Goal: Task Accomplishment & Management: Manage account settings

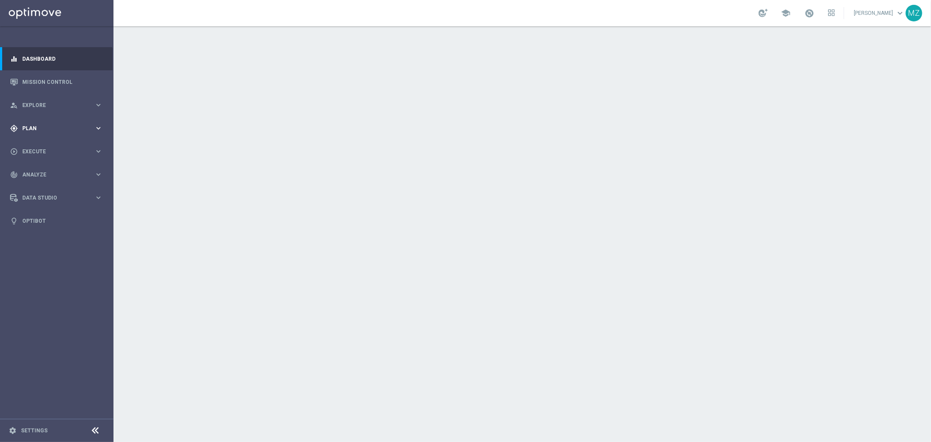
click at [42, 123] on div "gps_fixed Plan keyboard_arrow_right" at bounding box center [56, 127] width 113 height 23
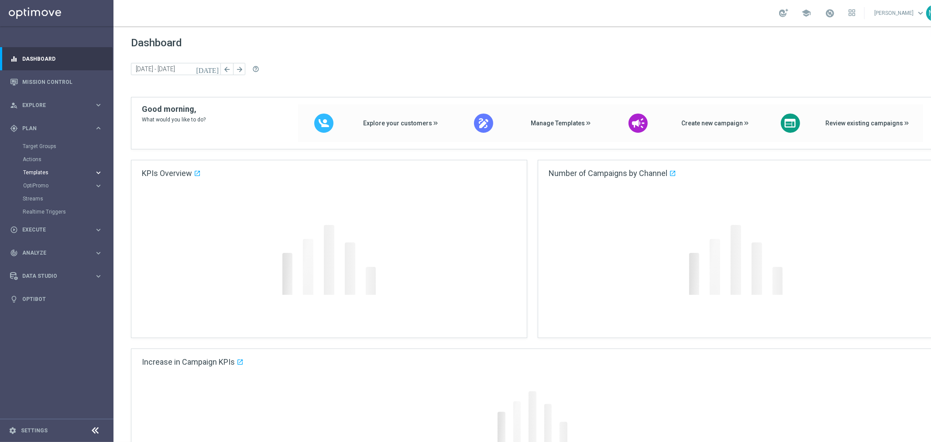
click at [45, 168] on accordion "Templates keyboard_arrow_right Optimail OptiMobile In-App OptiMobile Push Embed…" at bounding box center [68, 172] width 90 height 13
click at [48, 171] on span "Templates" at bounding box center [54, 172] width 62 height 5
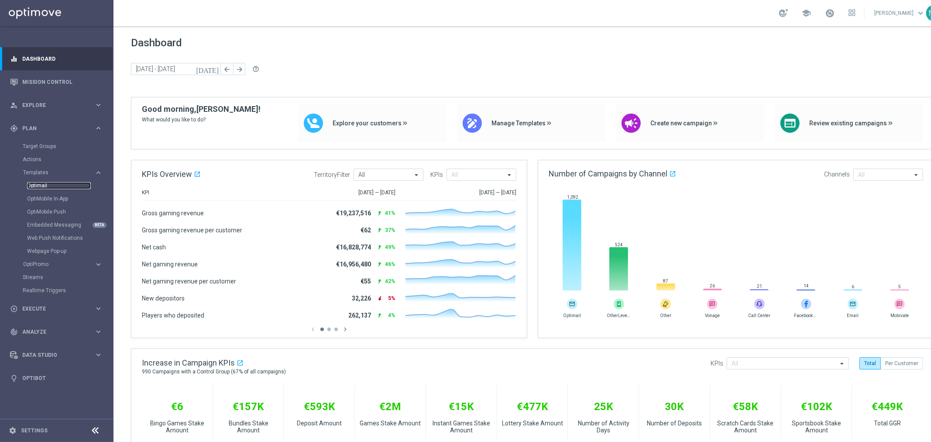
click at [44, 182] on link "Optimail" at bounding box center [59, 185] width 64 height 7
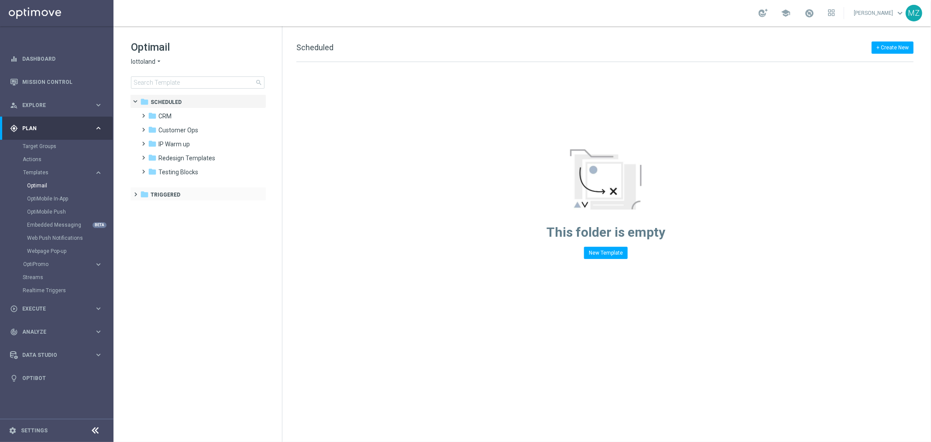
click at [136, 192] on span at bounding box center [134, 189] width 4 height 3
click at [144, 206] on span at bounding box center [142, 203] width 4 height 3
click at [151, 233] on span at bounding box center [151, 231] width 4 height 3
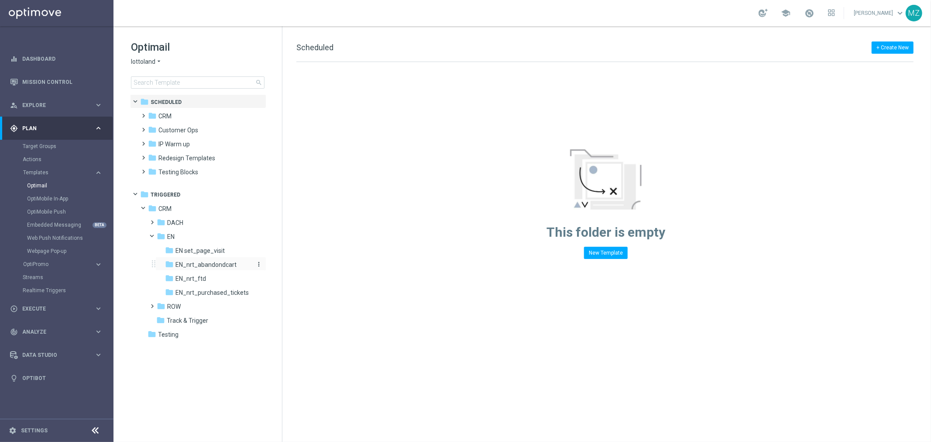
click at [217, 264] on span "EN_nrt_abandondcart" at bounding box center [205, 264] width 61 height 8
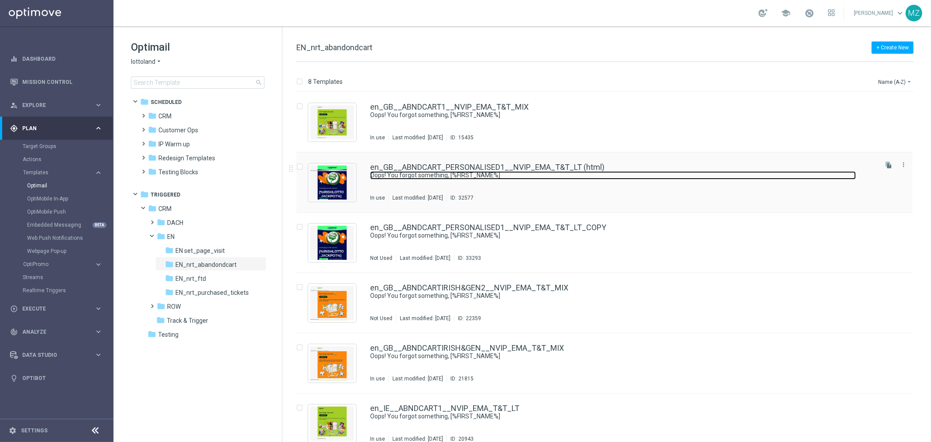
click at [844, 177] on link "Oops! You forgot something, [%FIRST_NAME%]" at bounding box center [613, 175] width 486 height 8
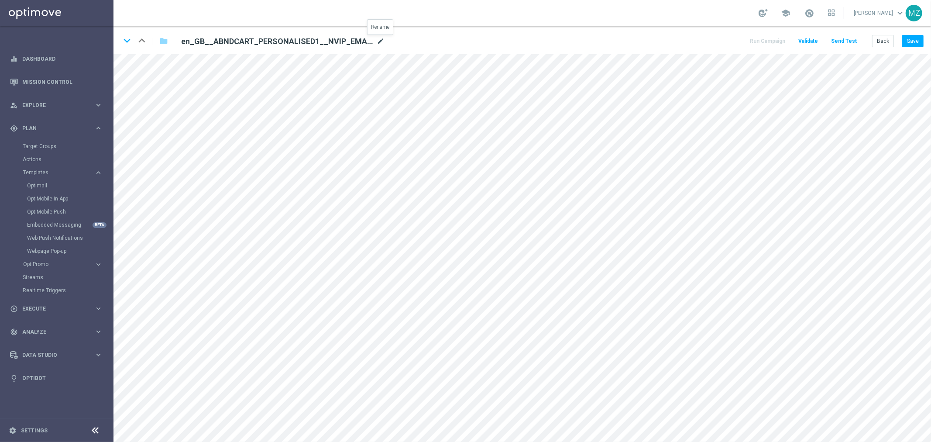
click at [380, 41] on icon "mode_edit" at bounding box center [381, 41] width 8 height 10
type input "en_GB__ABNDCART_PERSNL2__NVIP_EMA_T&T_LT"
click at [917, 37] on button "Save" at bounding box center [912, 41] width 21 height 12
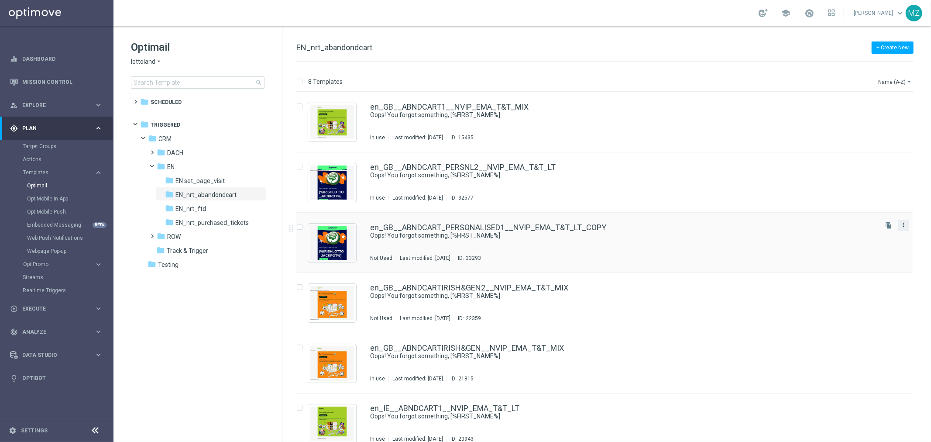
click at [904, 228] on icon "more_vert" at bounding box center [903, 224] width 7 height 7
click at [554, 226] on link "en_GB__ABNDCART_PERSONALISED1__NVIP_EMA_T&T_LT_COPY" at bounding box center [488, 227] width 236 height 8
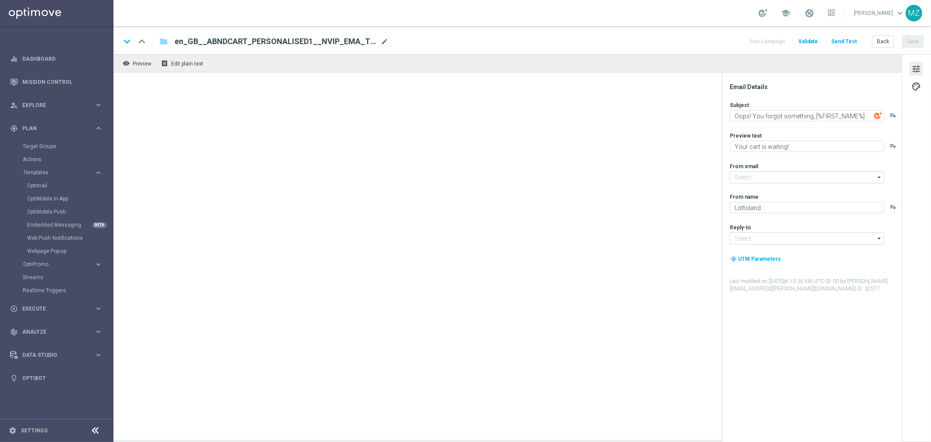
type input "en_GB__ABNDCART_PERSONALISED1__NVIP_EMA_T&T_LT_COPY"
type input "[EMAIL_ADDRESS][DOMAIN_NAME]"
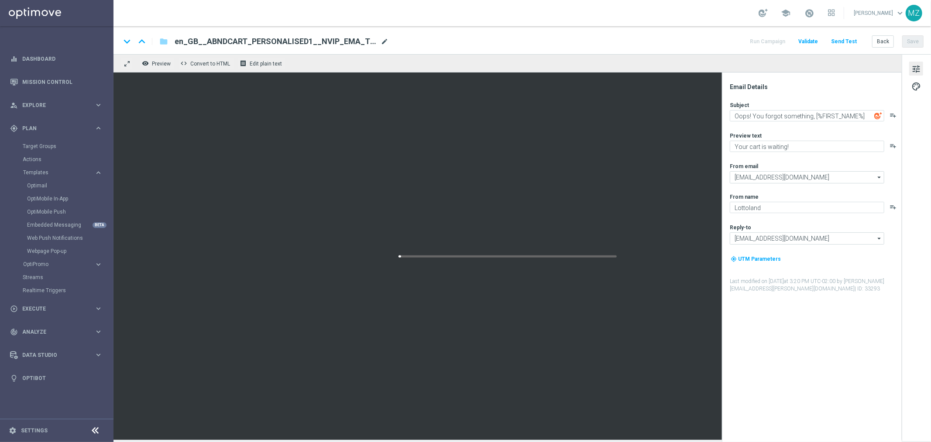
click at [384, 40] on span "mode_edit" at bounding box center [384, 42] width 8 height 8
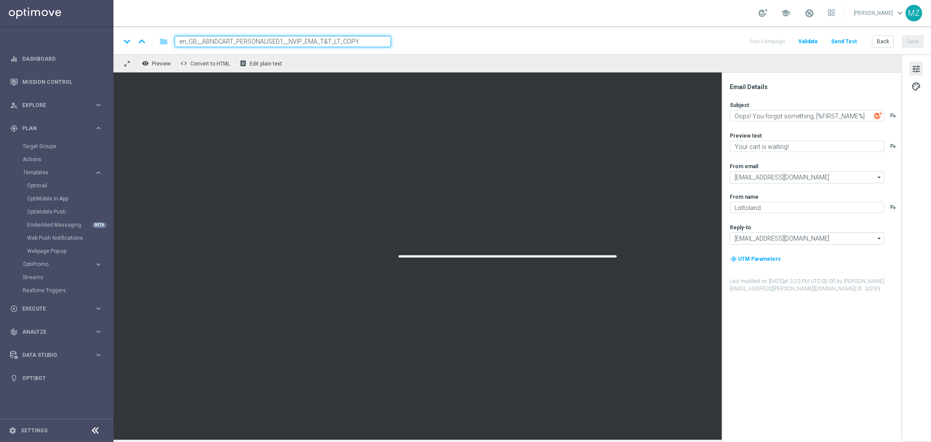
click at [368, 40] on input "en_GB__ABNDCART_PERSONALISED1__NVIP_EMA_T&T_LT_COPY" at bounding box center [283, 41] width 216 height 11
paste input "NL2__NVIP_EMA_T&T_LT"
click at [367, 40] on input "en_GB__ABNDCART_PERSNL2__NVIP_EMA_T&T_LT_" at bounding box center [283, 41] width 216 height 11
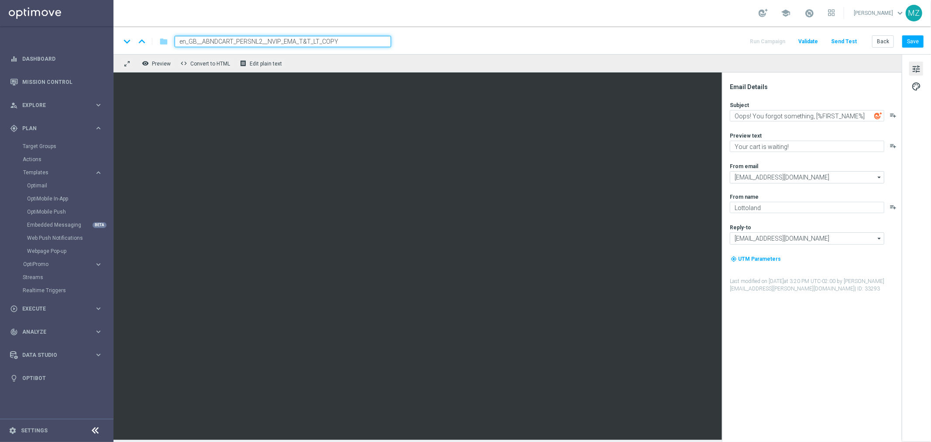
type input "en_GB__ABNDCART_PERSNL2__NVIP_EMA_T&T_LT_COPY"
click at [648, 37] on div "keyboard_arrow_down keyboard_arrow_up folder en_GB__ABNDCART_PERSNL2__NVIP_EMA_…" at bounding box center [521, 41] width 803 height 11
click at [909, 46] on button "Save" at bounding box center [912, 41] width 21 height 12
click at [919, 42] on button "Save" at bounding box center [912, 41] width 21 height 12
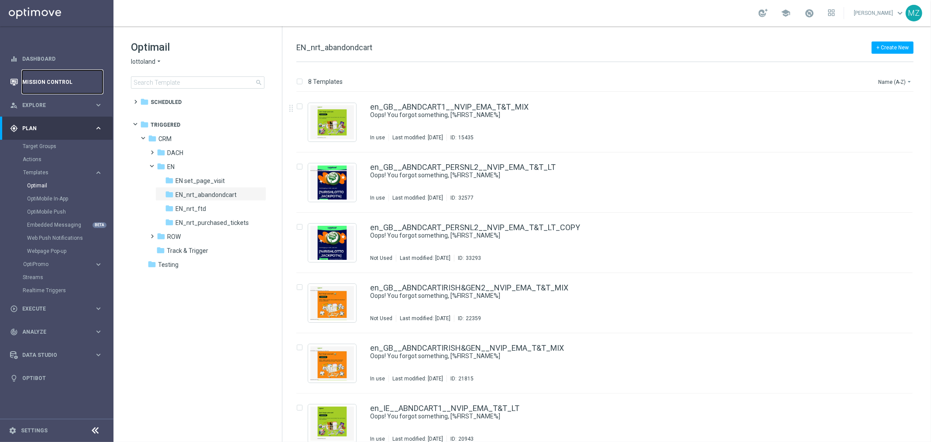
click at [45, 79] on link "Mission Control" at bounding box center [62, 81] width 80 height 23
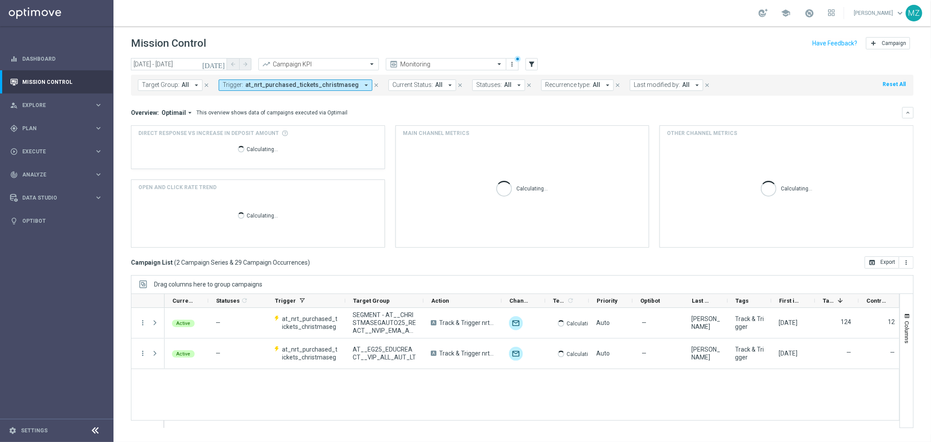
click at [266, 88] on span "at_nrt_purchased_tickets_christmaseg" at bounding box center [301, 84] width 113 height 7
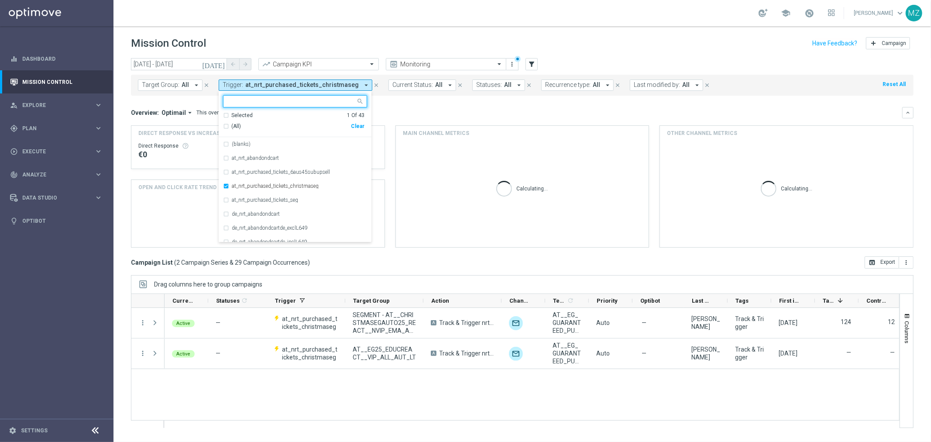
click at [0, 0] on div "Clear" at bounding box center [0, 0] width 0 height 0
click at [179, 86] on button "Target Group: All arrow_drop_down" at bounding box center [170, 84] width 65 height 11
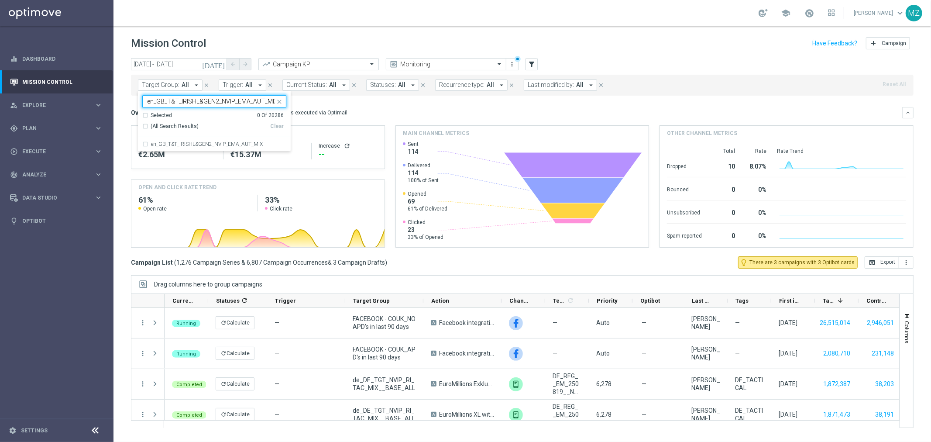
scroll to position [0, 1]
drag, startPoint x: 180, startPoint y: 145, endPoint x: 288, endPoint y: 137, distance: 108.0
click at [181, 145] on label "en_GB_T&T_IRISHL&GEN2_NVIP_EMA_AUT_MIX" at bounding box center [207, 143] width 112 height 5
type input "en_GB_T&T_IRISHL&GEN2_NVIP_EMA_AUT_MIX"
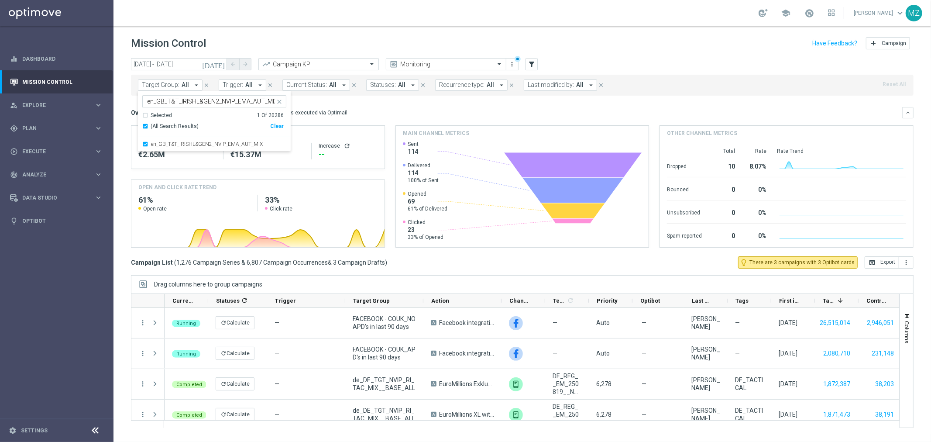
click at [644, 75] on div "Target Group: All arrow_drop_down en_GB_T&T_IRISHL&GEN2_NVIP_EMA_AUT_MIX en_GB_…" at bounding box center [522, 85] width 782 height 21
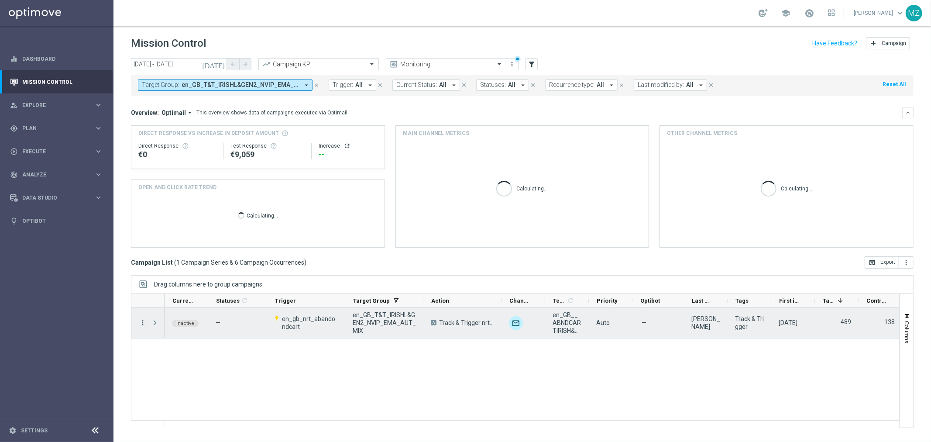
click at [140, 324] on icon "more_vert" at bounding box center [143, 322] width 8 height 8
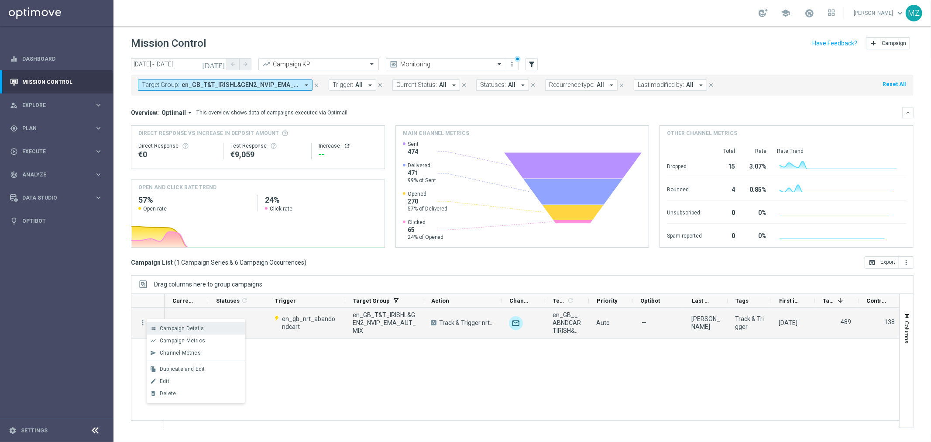
click at [173, 329] on span "Campaign Details" at bounding box center [182, 328] width 44 height 6
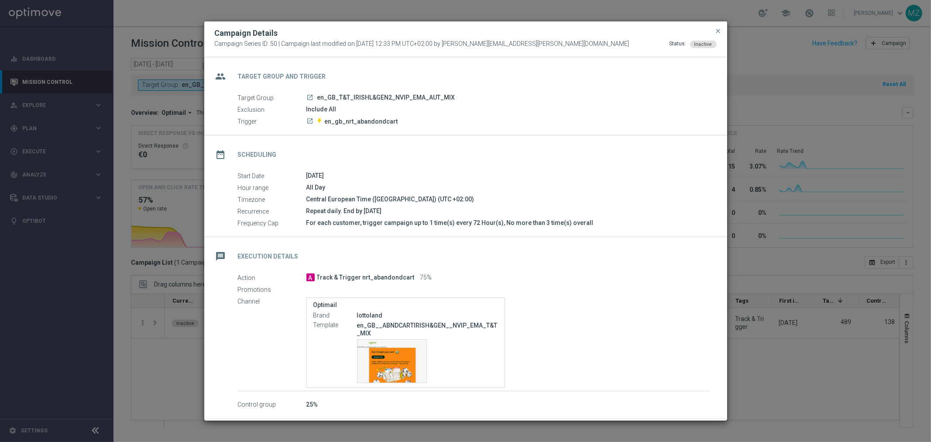
drag, startPoint x: 596, startPoint y: 224, endPoint x: 293, endPoint y: 227, distance: 302.8
click at [293, 227] on div "Frequency Cap For each customer, trigger campaign up to 1 time(s) every 72 Hour…" at bounding box center [474, 223] width 472 height 10
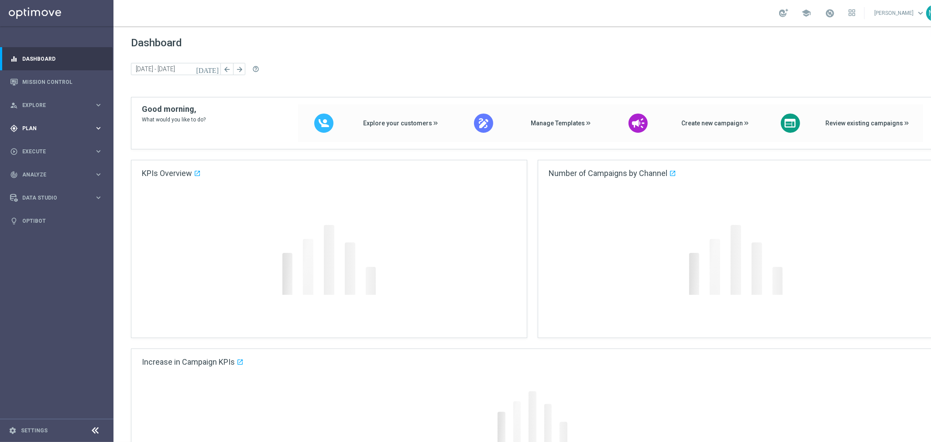
click at [44, 127] on span "Plan" at bounding box center [58, 128] width 72 height 5
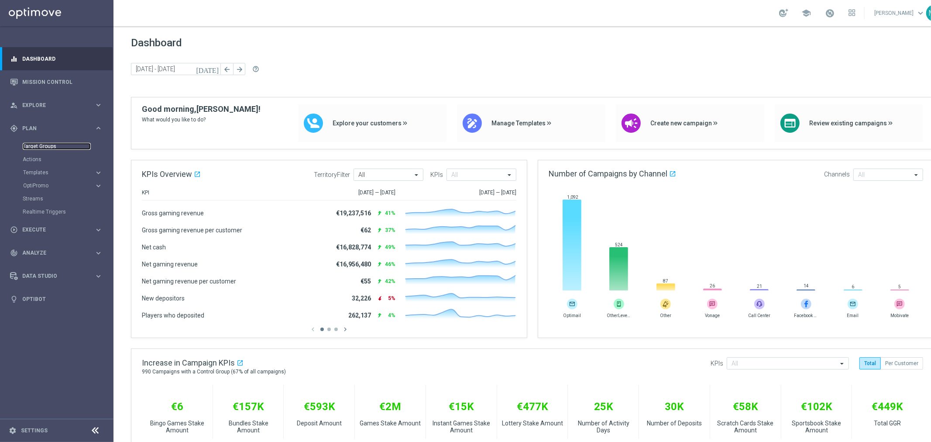
click at [46, 143] on link "Target Groups" at bounding box center [57, 146] width 68 height 7
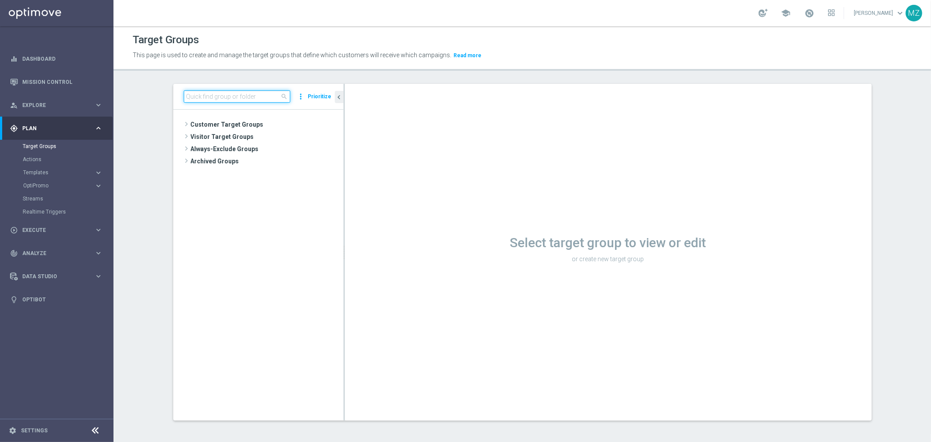
click at [219, 94] on input at bounding box center [237, 96] width 106 height 12
paste input "en_GB__ABNDCART_PERSONALISED1__NVIP_EMA_T&T_LT_TG"
type input "en_GB__ABNDCART_PERSONALISED1__NVIP_EMA_T&T_LT_TG"
click at [240, 156] on div "insert_drive_file en_GB__ABNDCART_PERSONALISED1__NVIP_EMA_T&T_LT_TG" at bounding box center [270, 161] width 107 height 12
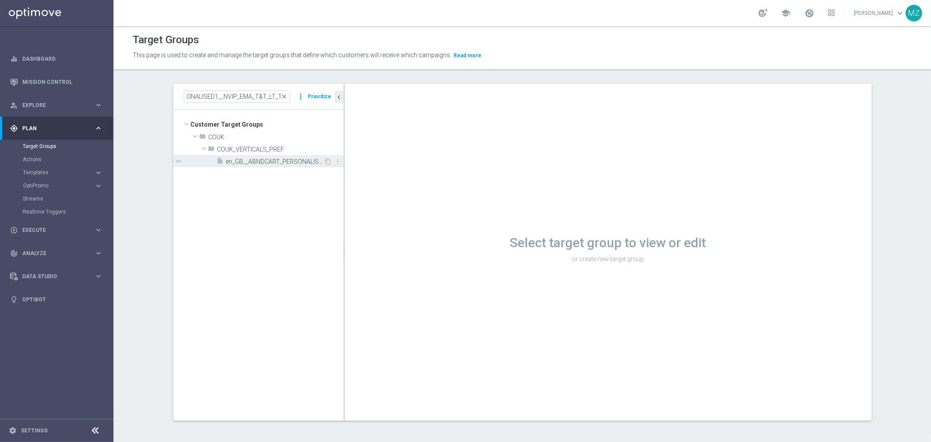
scroll to position [0, 0]
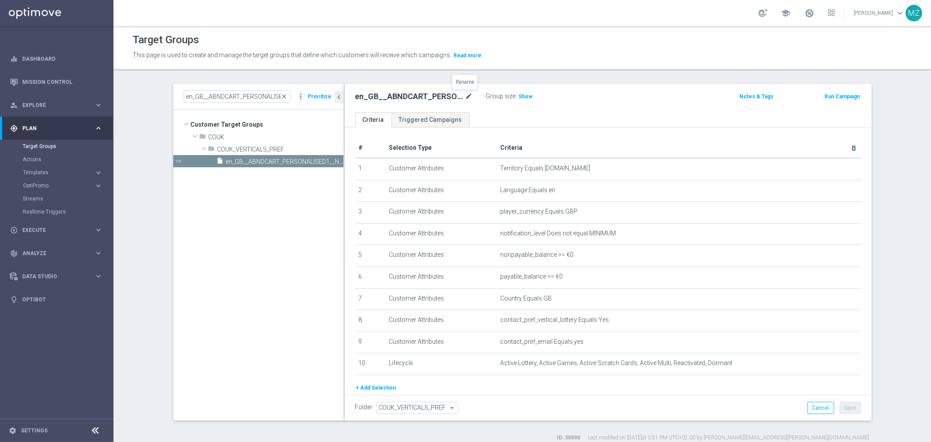
click at [467, 93] on icon "mode_edit" at bounding box center [469, 96] width 8 height 10
click at [400, 96] on input "en_GB__ABNDCART_PERSONALISED1__NVIP_EMA_T&T_LT_TG" at bounding box center [414, 97] width 118 height 12
click at [468, 97] on icon "mode_edit" at bounding box center [469, 96] width 8 height 10
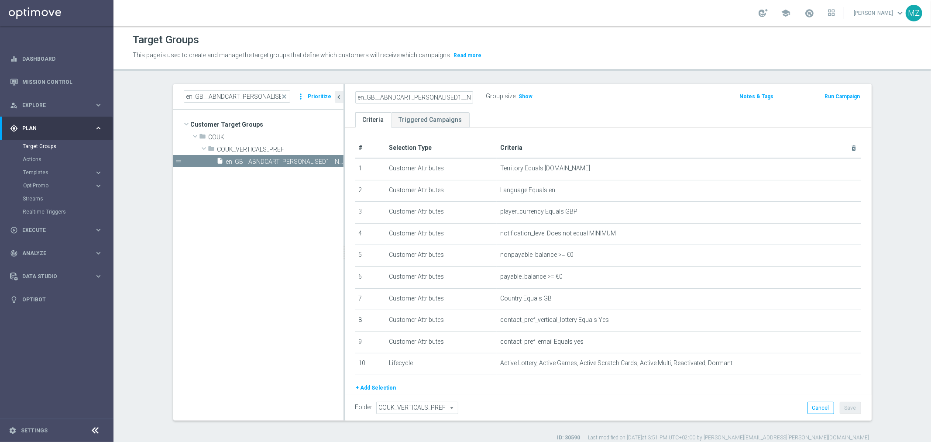
scroll to position [0, 57]
click at [399, 99] on input "en_GB__ABNDCART_PERSONALISED1__NVIP_EMA_T&T_LT_TG" at bounding box center [414, 97] width 118 height 12
drag, startPoint x: 400, startPoint y: 99, endPoint x: 377, endPoint y: 98, distance: 22.7
click at [377, 98] on input "en_GB__ABNDCART_PERSONALISED1__NVIP_EMA_T&T_LT_TG" at bounding box center [414, 97] width 118 height 12
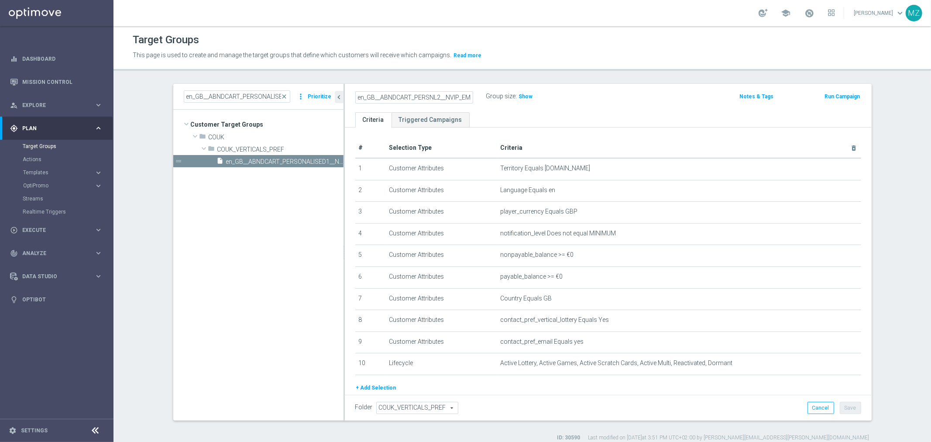
scroll to position [0, 36]
drag, startPoint x: 398, startPoint y: 94, endPoint x: 534, endPoint y: 94, distance: 135.7
click at [534, 94] on div "en_GB__ABNDCART_PERSNL2__NVIP_EMA_T&T_LT_TG Group size : Show" at bounding box center [522, 96] width 346 height 13
click at [399, 100] on input "en_GB__ABNDCART_PERSNL2__NVIP_EMA_T&T_LT_TG" at bounding box center [414, 97] width 118 height 12
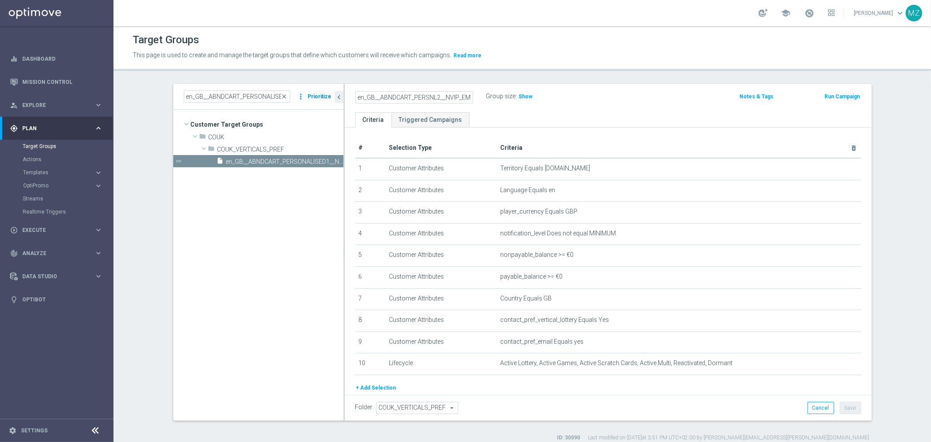
drag, startPoint x: 404, startPoint y: 97, endPoint x: 306, endPoint y: 92, distance: 97.4
click at [306, 92] on as-split "en_GB__ABNDCART_PERSONALISED1__NVIP_EMA_T&T_LT_TG close more_vert Prioritize Cu…" at bounding box center [522, 252] width 698 height 336
click at [407, 98] on input "en_GB__ABNDCART_PERSNL2__NVIP_EMA_T&T_LT_TG" at bounding box center [414, 97] width 118 height 12
drag, startPoint x: 397, startPoint y: 94, endPoint x: 684, endPoint y: 86, distance: 286.8
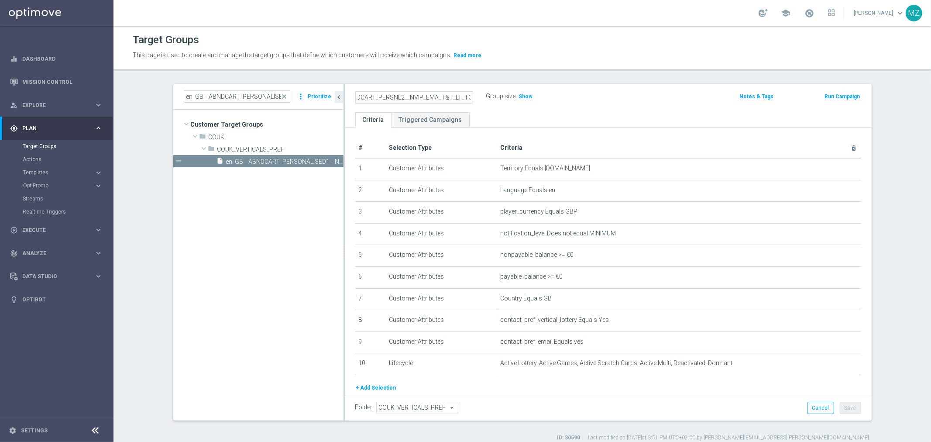
click at [684, 86] on div "en_GB__ABNDCART_PERSNL2__NVIP_EMA_T&T_LT_TG Group size : Show Notes & Tags Run …" at bounding box center [608, 98] width 527 height 28
type input "en_GB__ABNDCART_PERSNL2__NVIP_EMA_T&T_LT_TG"
click at [592, 101] on div "en_GB__ABNDCART_PERSNL2__NVIP_EMA_T&T_LT_TG Group size : Show" at bounding box center [522, 96] width 346 height 13
click at [469, 95] on div "en_GB__ABNDCART_PERSNL2__NVIP_EMA_T&T_LT_TG mode_edit" at bounding box center [420, 96] width 131 height 12
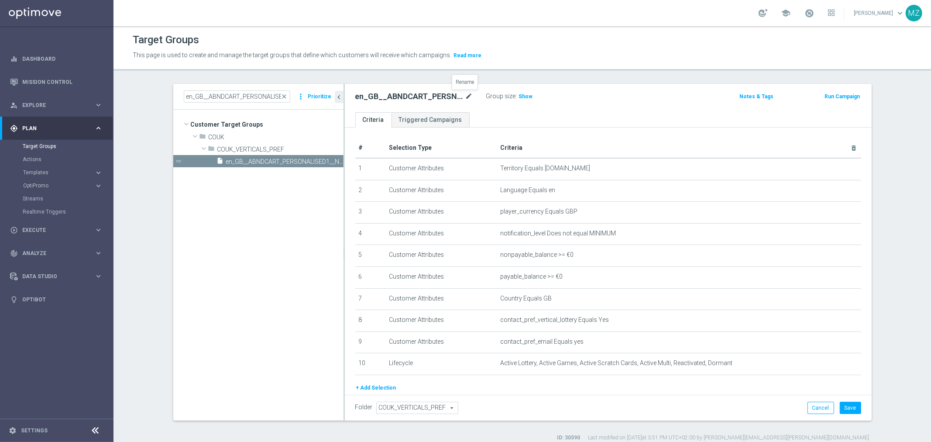
click at [468, 94] on icon "mode_edit" at bounding box center [469, 96] width 8 height 10
click at [456, 97] on input "en_GB__ABNDCART_PERSNL2__NVIP_EMA_T&T_LT_TG" at bounding box center [414, 97] width 118 height 12
drag, startPoint x: 456, startPoint y: 97, endPoint x: 298, endPoint y: 99, distance: 157.9
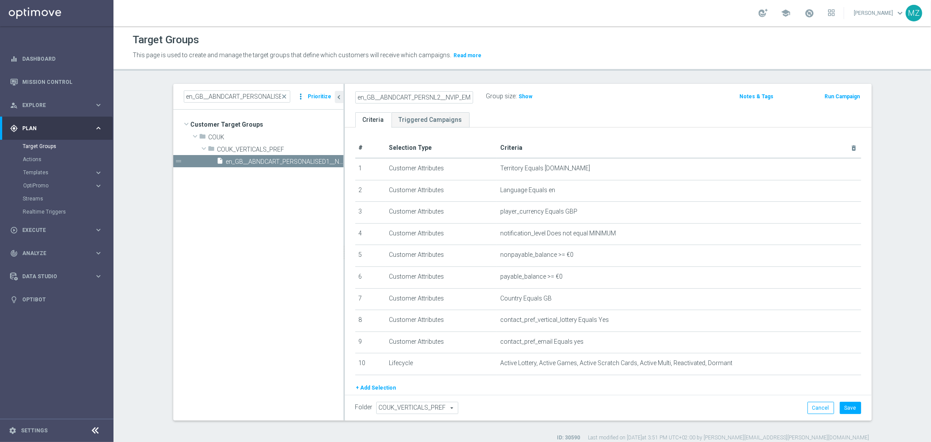
click at [298, 99] on as-split "en_GB__ABNDCART_PERSONALISED1__NVIP_EMA_T&T_LT_TG close more_vert Prioritize Cu…" at bounding box center [522, 252] width 698 height 336
click at [695, 96] on div "Notes & Tags" at bounding box center [737, 95] width 86 height 11
click at [519, 94] on span "Show" at bounding box center [526, 96] width 14 height 6
click at [422, 120] on link "Triggered Campaigns" at bounding box center [430, 119] width 78 height 15
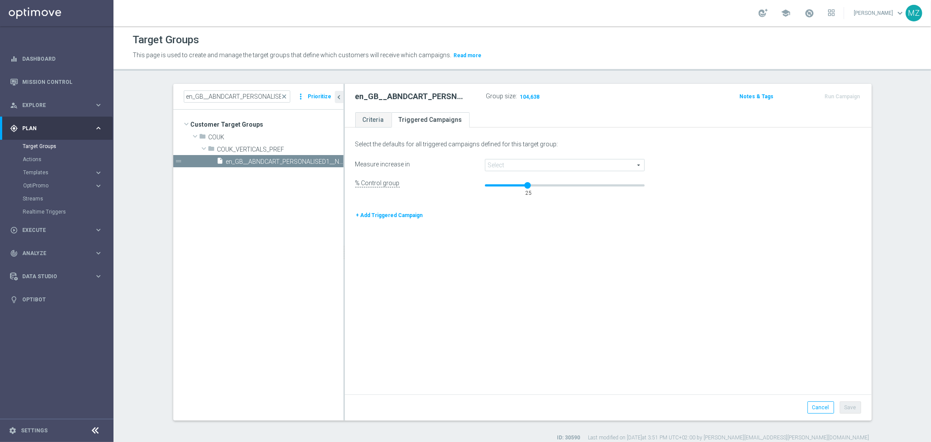
click at [520, 165] on span at bounding box center [564, 164] width 159 height 11
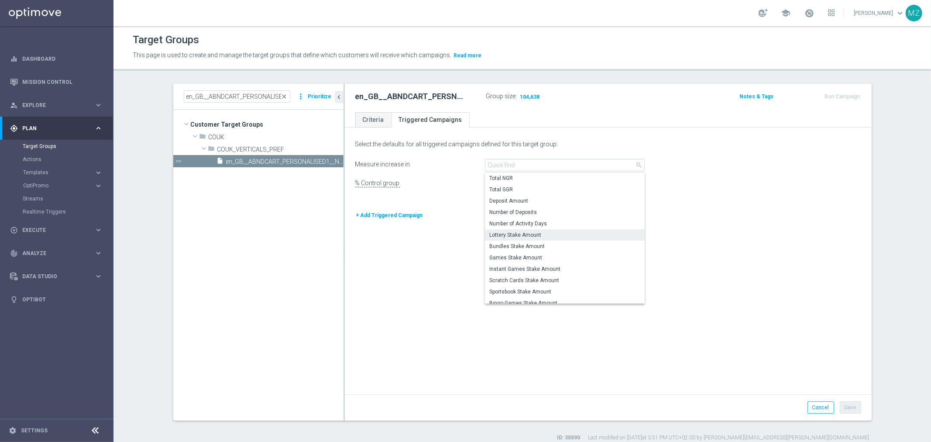
click at [566, 233] on span "Lottery Stake Amount" at bounding box center [564, 234] width 151 height 7
type input "Lottery Stake Amount"
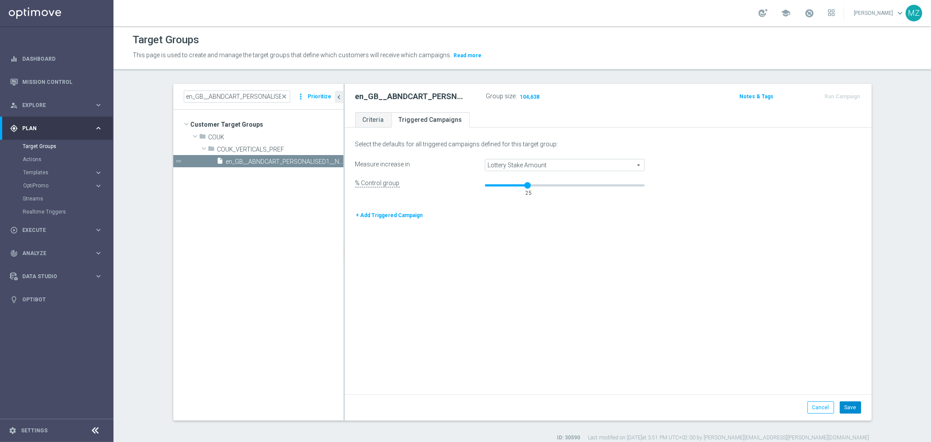
click at [850, 404] on button "Save" at bounding box center [849, 407] width 21 height 12
drag, startPoint x: 360, startPoint y: 115, endPoint x: 393, endPoint y: 133, distance: 37.7
click at [360, 115] on link "Criteria" at bounding box center [373, 119] width 36 height 15
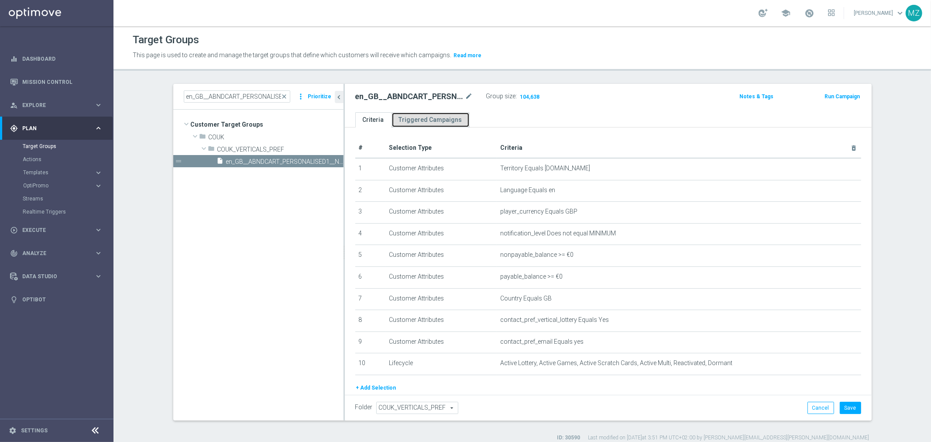
click at [422, 123] on link "Triggered Campaigns" at bounding box center [430, 119] width 78 height 15
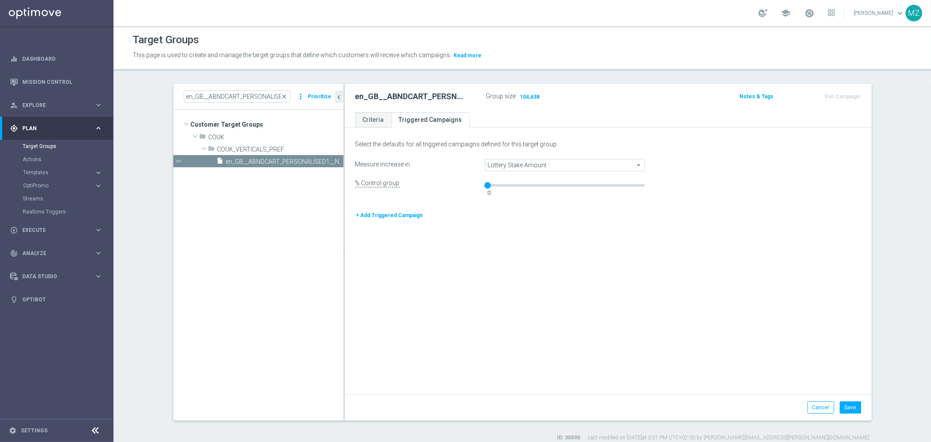
drag, startPoint x: 524, startPoint y: 184, endPoint x: 472, endPoint y: 178, distance: 51.4
click at [472, 178] on div "Select the defaults for all triggered campaigns defined for this target group: …" at bounding box center [608, 262] width 527 height 264
click at [856, 407] on button "Save" at bounding box center [849, 407] width 21 height 12
click at [371, 119] on link "Criteria" at bounding box center [373, 119] width 36 height 15
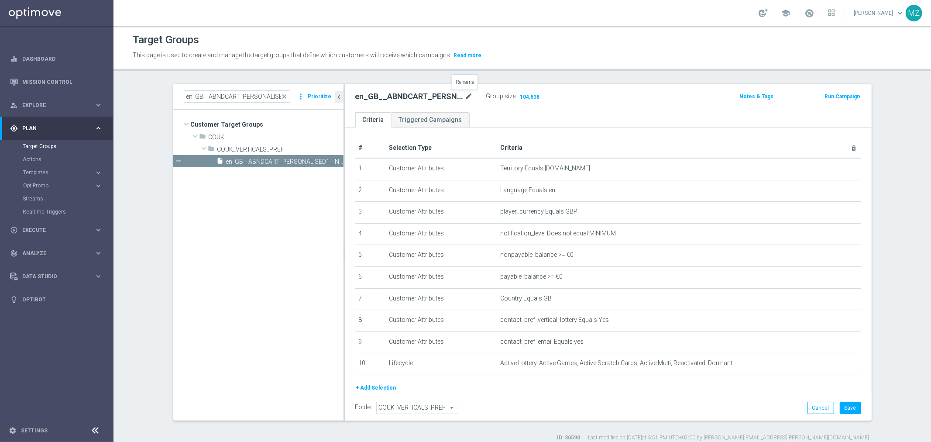
click at [465, 96] on icon "mode_edit" at bounding box center [469, 96] width 8 height 10
click at [601, 106] on div "en_GB__ABNDCART_PERSNL2__NVIP_EMA_T&T_LT_TG Group size : 104,638 Notes & Tags R…" at bounding box center [608, 98] width 527 height 28
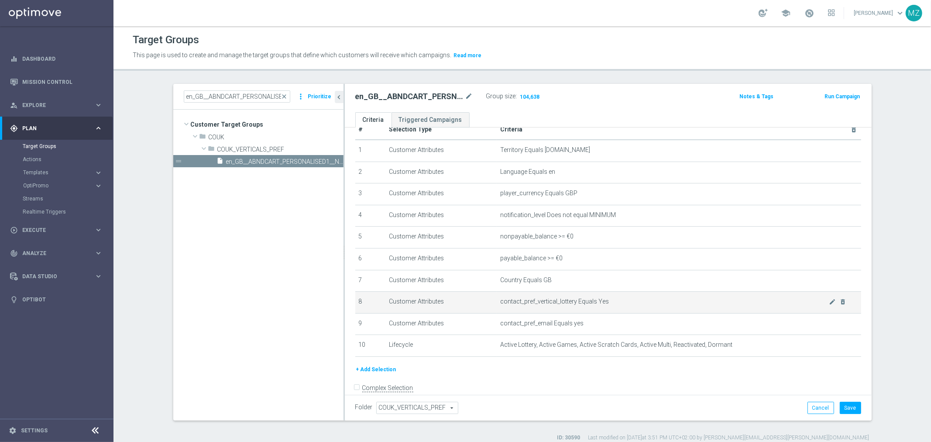
scroll to position [28, 0]
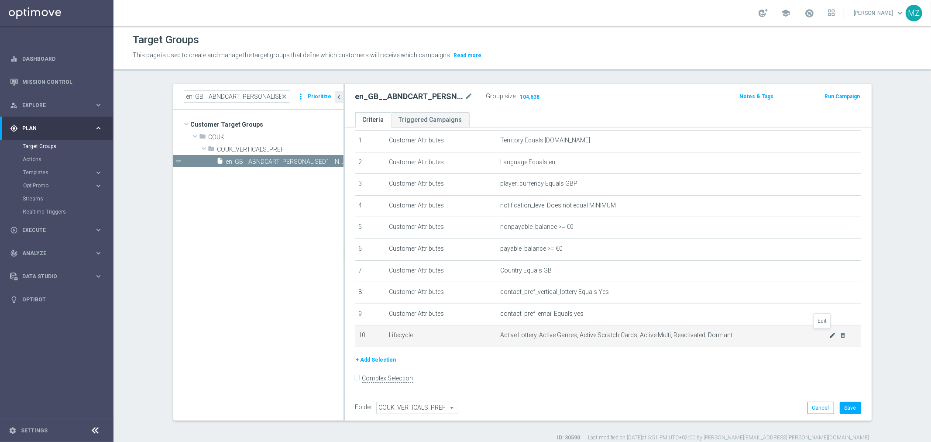
click at [828, 333] on icon "mode_edit" at bounding box center [831, 335] width 7 height 7
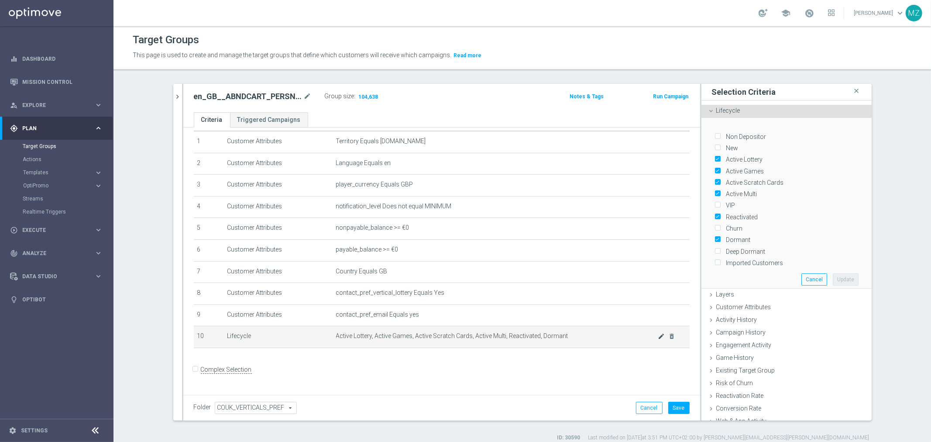
scroll to position [19, 0]
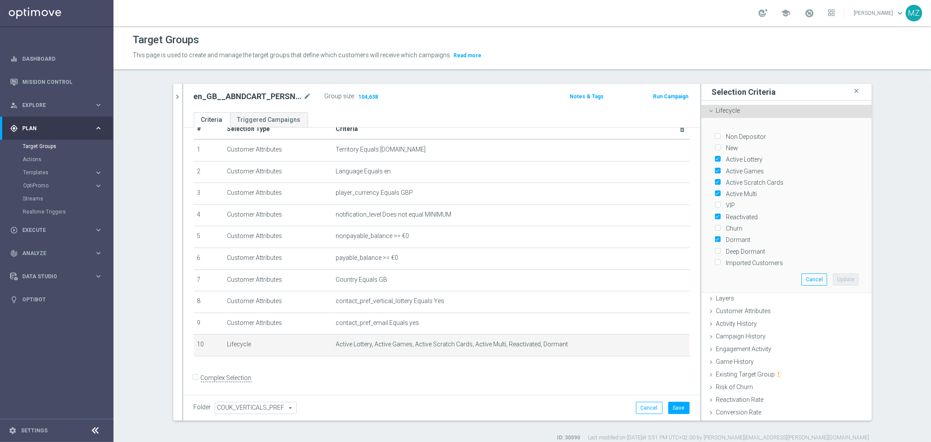
click at [714, 226] on input "Churn" at bounding box center [717, 229] width 6 height 6
checkbox input "true"
click at [843, 277] on button "Update" at bounding box center [845, 279] width 26 height 12
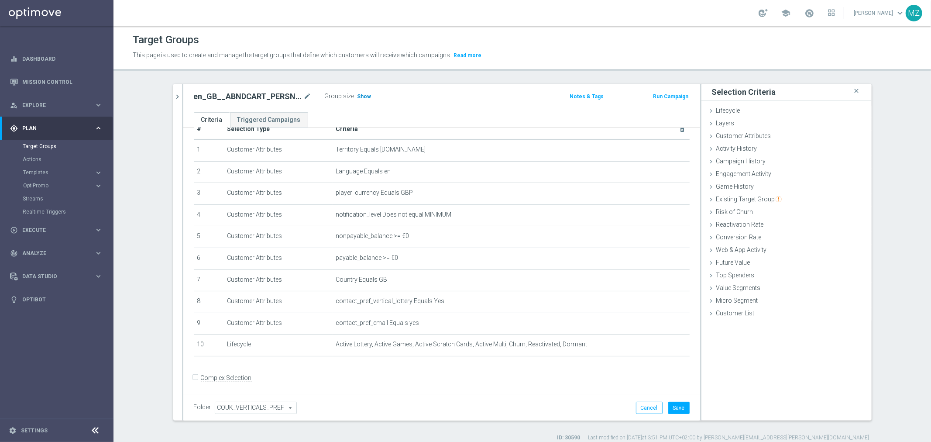
click at [362, 94] on span "Show" at bounding box center [364, 96] width 14 height 6
click at [671, 411] on button "Save" at bounding box center [678, 407] width 21 height 12
click at [661, 96] on button "Run Campaign" at bounding box center [670, 97] width 37 height 10
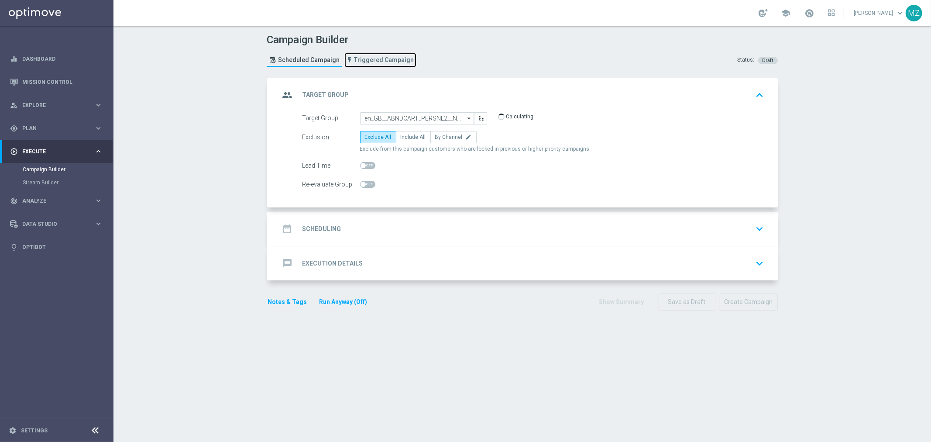
click at [361, 59] on span "Triggered Campaign" at bounding box center [384, 59] width 60 height 7
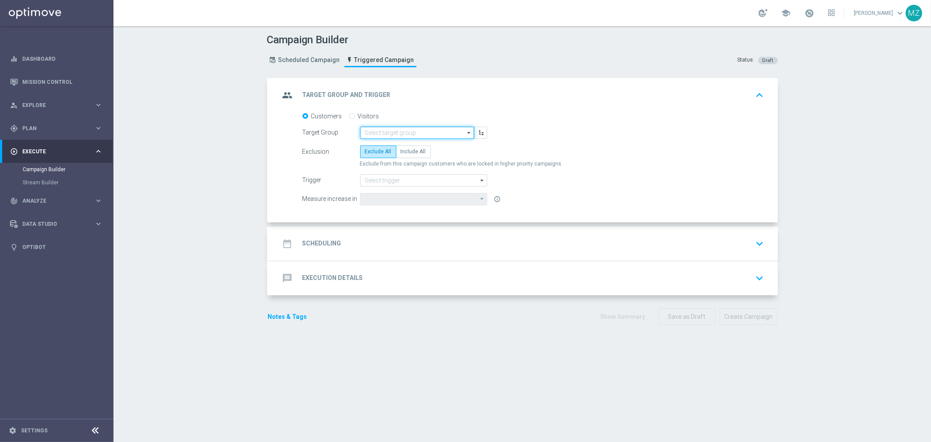
click at [389, 133] on input at bounding box center [417, 133] width 114 height 12
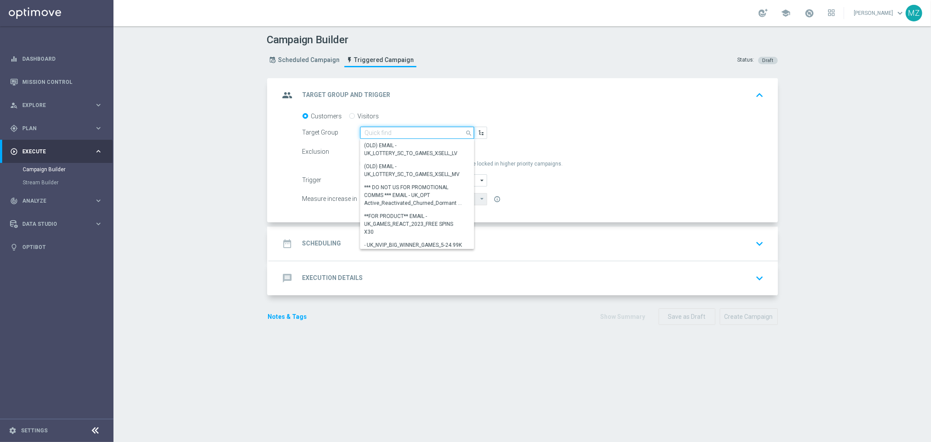
paste input "en_GB__ABNDCART_PERSNL2__NVIP_EMA_T&T_LT_TG"
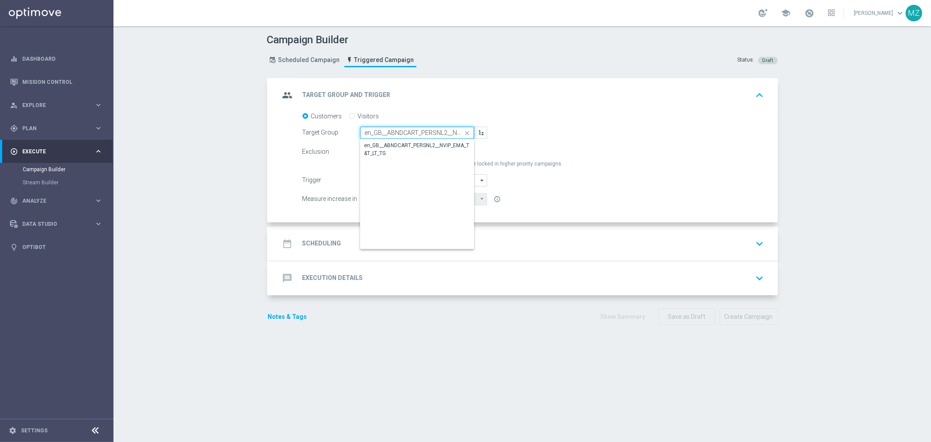
scroll to position [0, 48]
click at [393, 142] on div "en_GB__ABNDCART_PERSNL2__NVIP_EMA_T&T_LT_TG" at bounding box center [417, 150] width 105 height 16
type input "en_GB__ABNDCART_PERSNL2__NVIP_EMA_T&T_LT_TG"
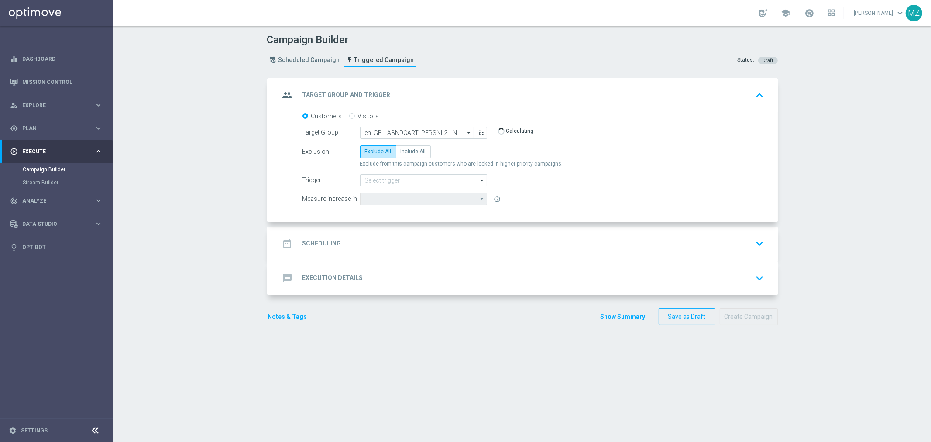
type input "Lottery Stake Amount"
click at [405, 153] on span "Include All" at bounding box center [412, 151] width 25 height 6
click at [405, 153] on input "Include All" at bounding box center [403, 153] width 6 height 6
radio input "true"
click at [414, 179] on input at bounding box center [423, 180] width 127 height 12
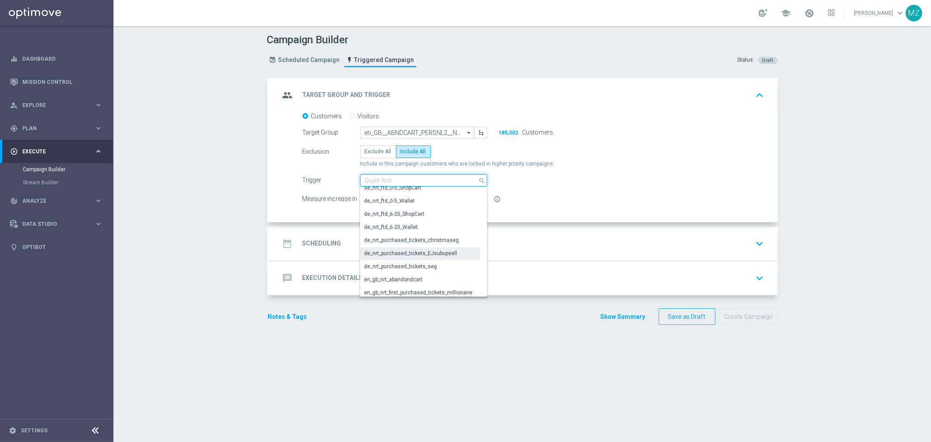
scroll to position [145, 0]
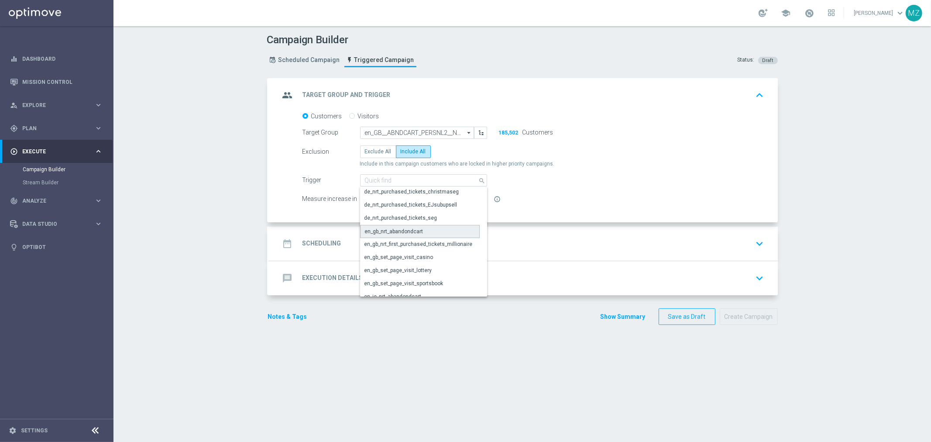
click at [400, 230] on div "en_gb_nrt_abandondcart" at bounding box center [394, 231] width 58 height 8
type input "en_gb_nrt_abandondcart"
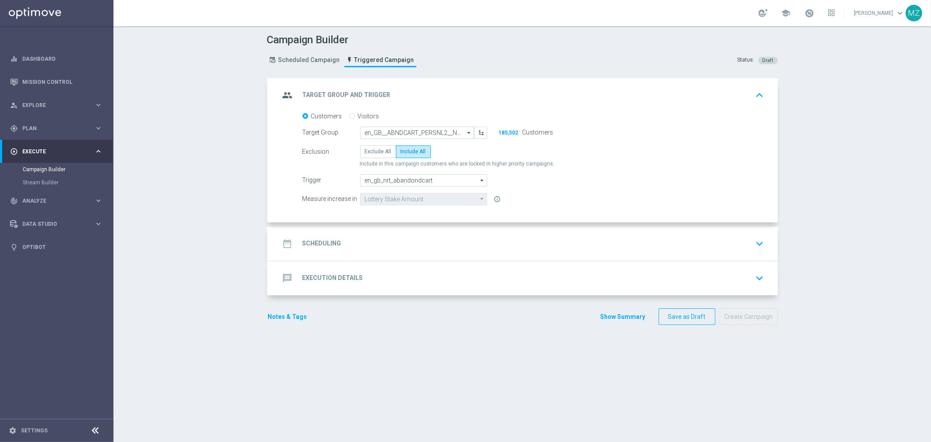
click at [642, 175] on div "Trigger en_gb_nrt_abandondcart en_gb_nrt_abandondcart arrow_drop_down Show Sele…" at bounding box center [533, 180] width 475 height 12
click at [757, 243] on icon "keyboard_arrow_down" at bounding box center [759, 243] width 13 height 13
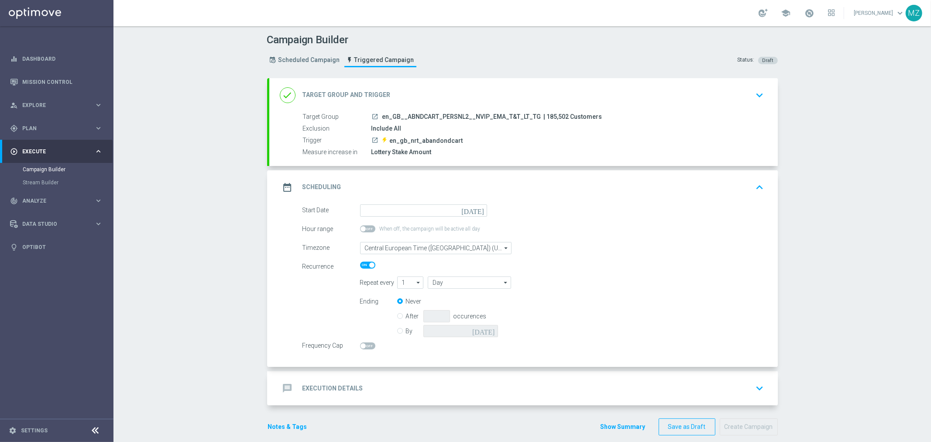
click at [476, 206] on icon "[DATE]" at bounding box center [474, 209] width 26 height 10
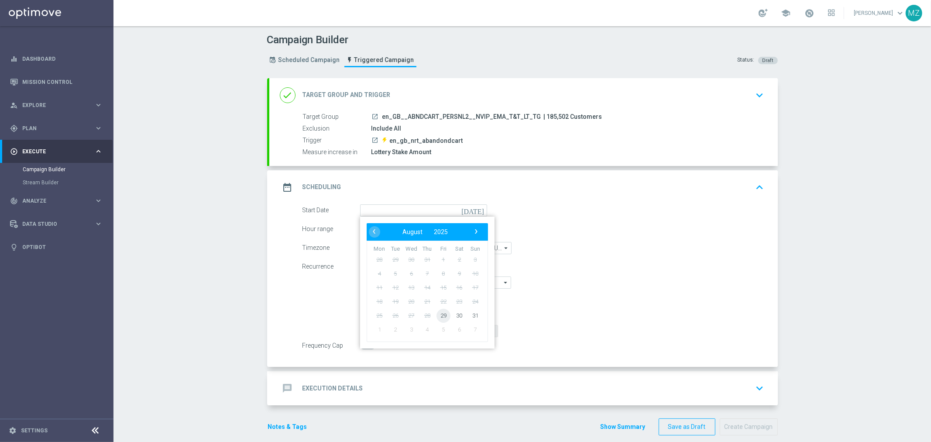
click at [436, 316] on span "29" at bounding box center [443, 315] width 14 height 14
type input "29 Aug 2025"
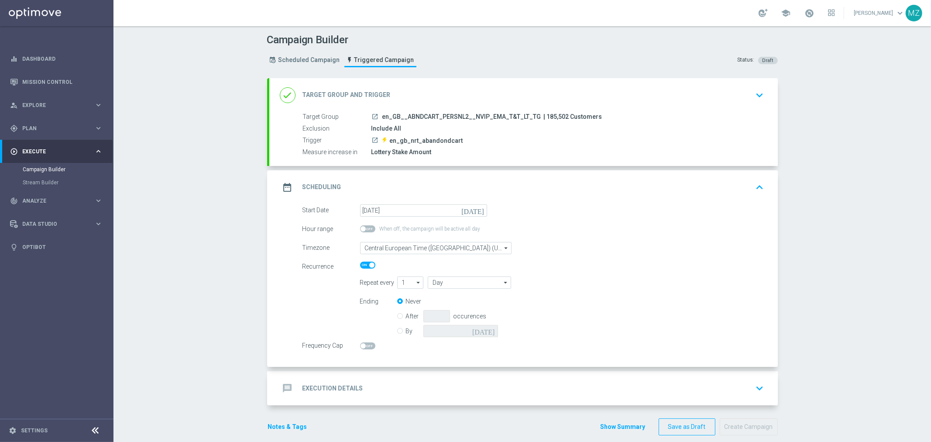
click at [360, 346] on span at bounding box center [362, 345] width 5 height 5
click at [360, 346] on input "checkbox" at bounding box center [367, 345] width 15 height 7
checkbox input "true"
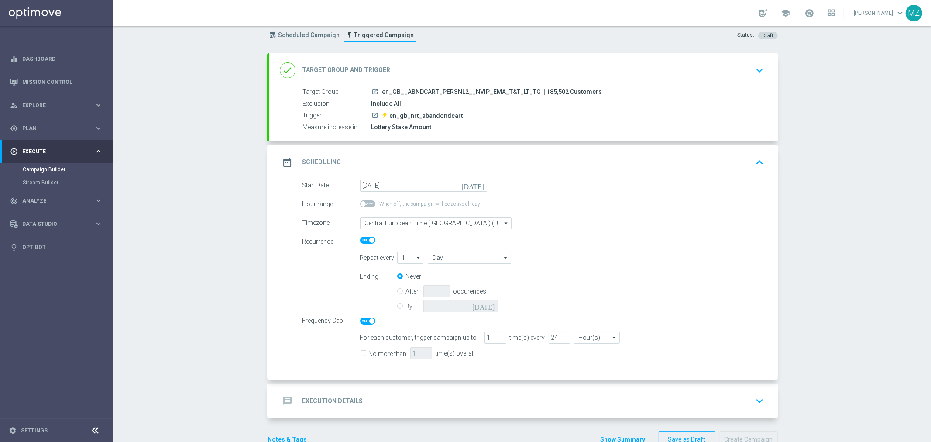
scroll to position [48, 0]
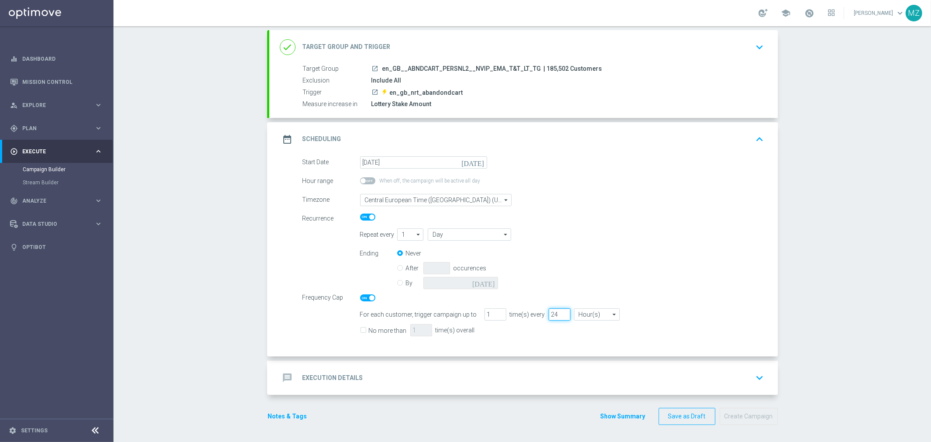
click at [548, 310] on input "24" at bounding box center [559, 314] width 22 height 12
type input "72"
click at [360, 328] on input "No more than" at bounding box center [363, 331] width 6 height 6
checkbox input "true"
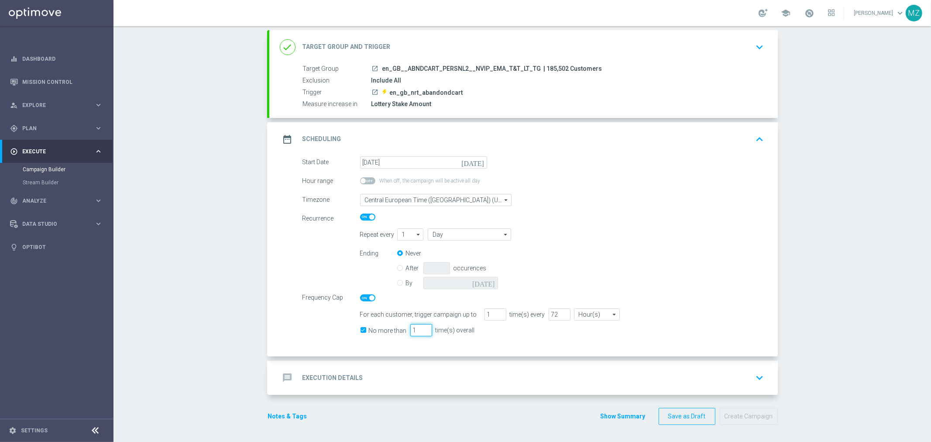
drag, startPoint x: 413, startPoint y: 329, endPoint x: 407, endPoint y: 327, distance: 5.8
click at [410, 327] on input "1" at bounding box center [421, 330] width 22 height 12
type input "3"
click at [635, 339] on div "Start Date 29 Aug 2025 today Hour range When off, the campaign will be active a…" at bounding box center [523, 256] width 508 height 200
click at [747, 140] on div "date_range Scheduling keyboard_arrow_up" at bounding box center [523, 139] width 487 height 17
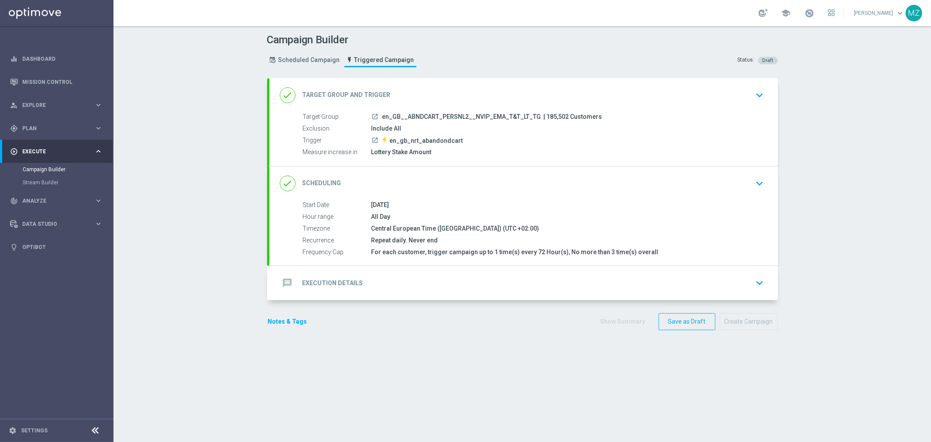
scroll to position [0, 0]
click at [753, 281] on icon "keyboard_arrow_down" at bounding box center [759, 283] width 13 height 13
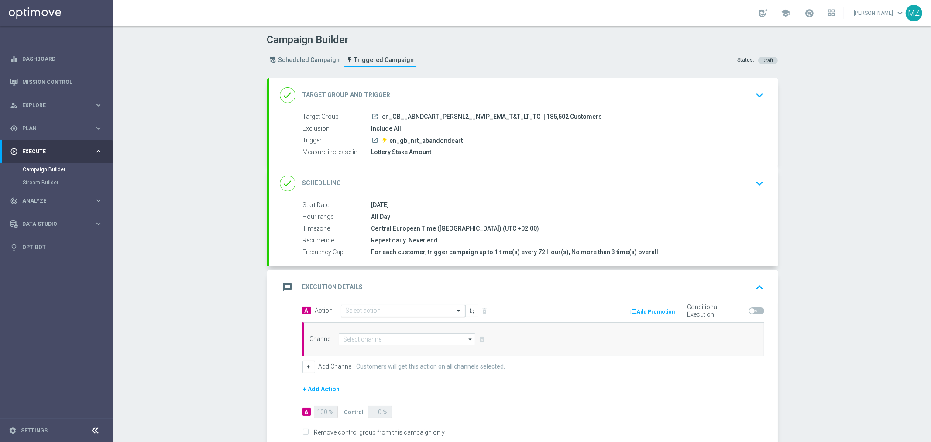
click at [390, 308] on input "text" at bounding box center [394, 310] width 97 height 7
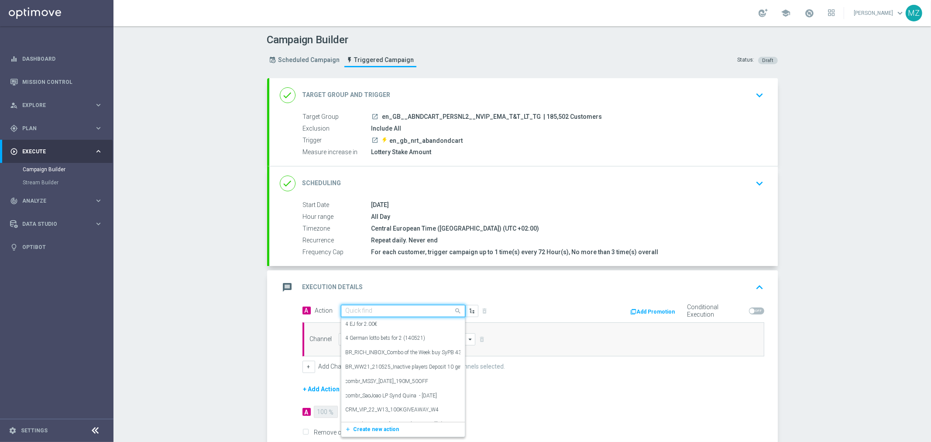
paste input "Track & Trigger nrt_abandondcart"
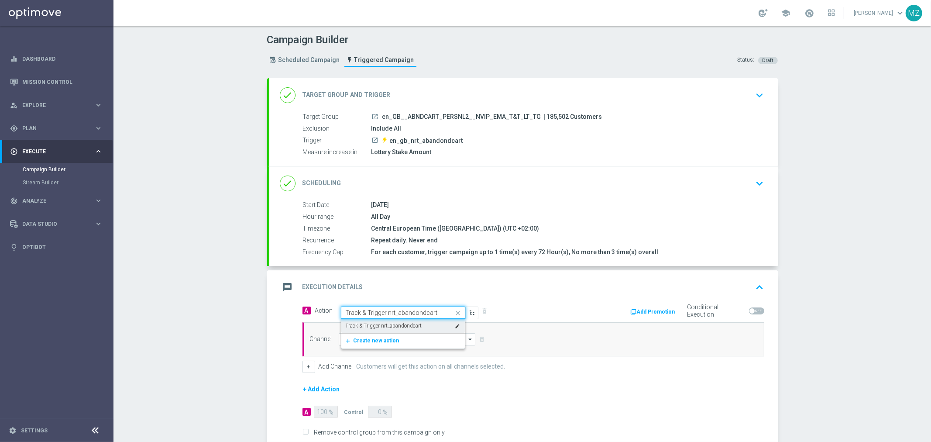
click at [378, 324] on label "Track & Trigger nrt_abandondcart" at bounding box center [384, 325] width 76 height 7
type input "Track & Trigger nrt_abandondcart"
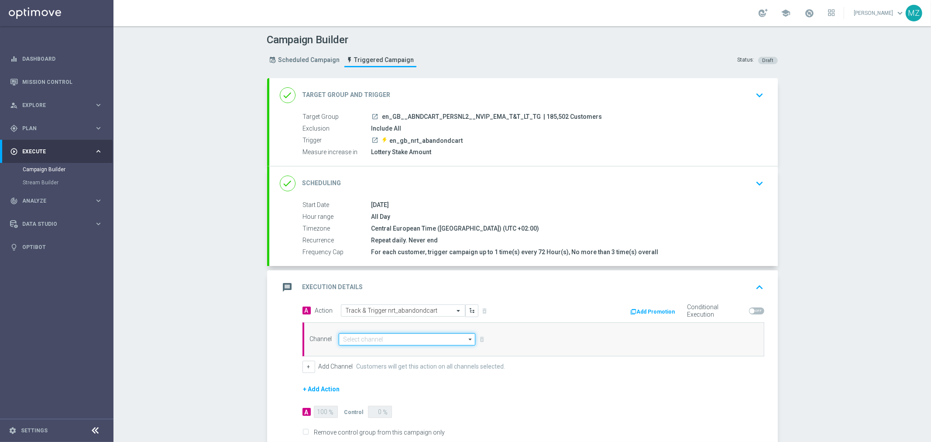
click at [366, 340] on input at bounding box center [407, 339] width 137 height 12
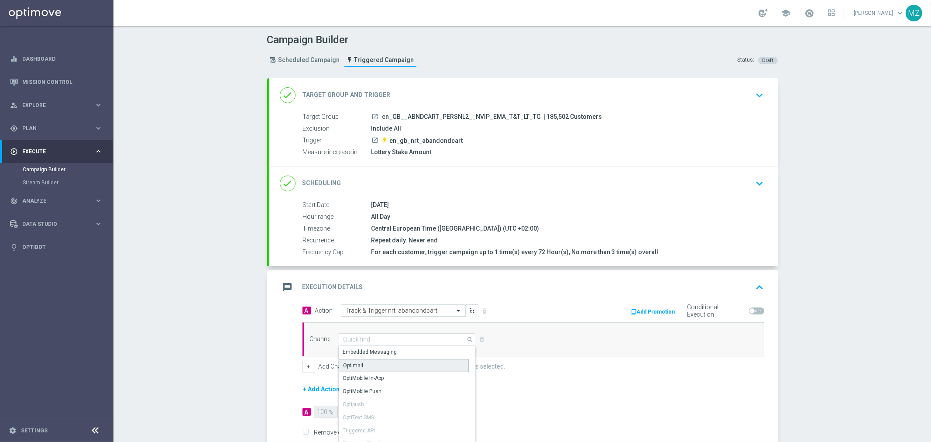
click at [363, 364] on div "Optimail" at bounding box center [404, 365] width 130 height 13
type input "Optimail"
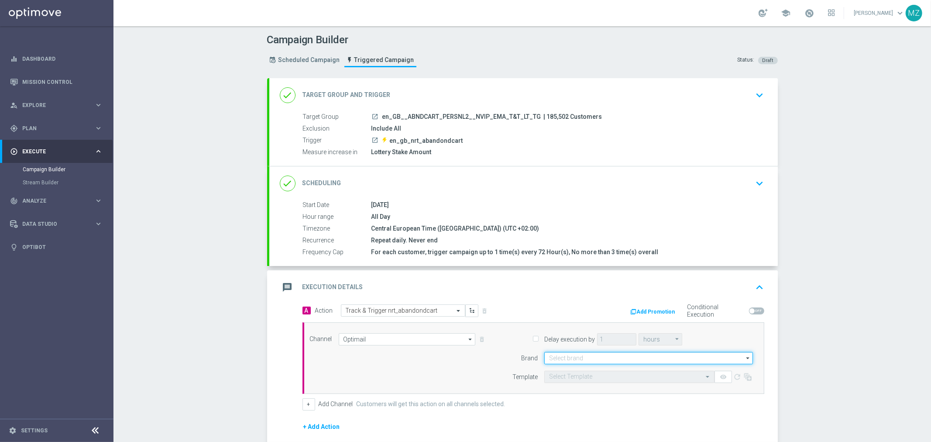
click at [583, 356] on input at bounding box center [648, 358] width 209 height 12
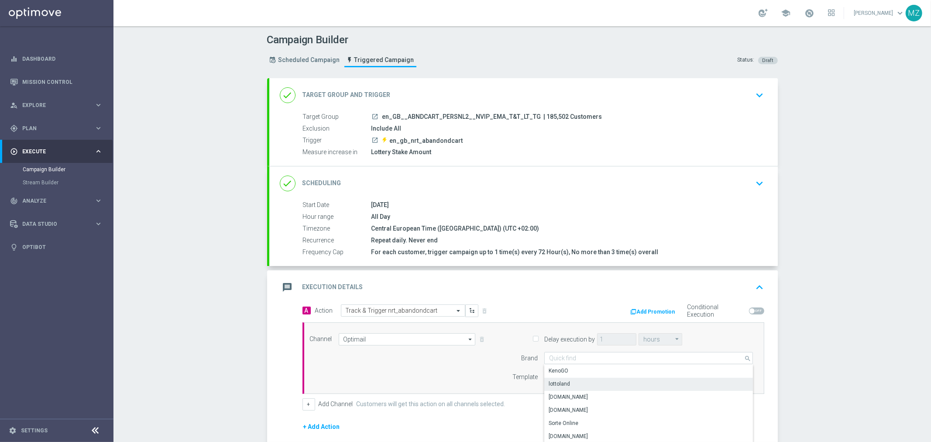
click at [563, 381] on div "lottoland" at bounding box center [558, 384] width 21 height 8
type input "lottoland"
click at [596, 375] on input "text" at bounding box center [620, 376] width 143 height 7
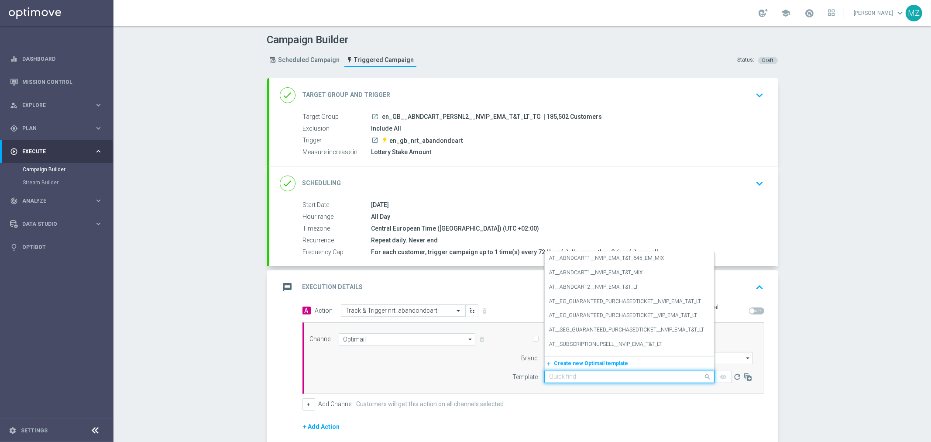
paste input "en_GB__ABNDCART_PERSNL2__NVIP_EMA_T&T_LT"
type input "en_GB__ABNDCART_PERSNL2__NVIP_EMA_T&T_LT"
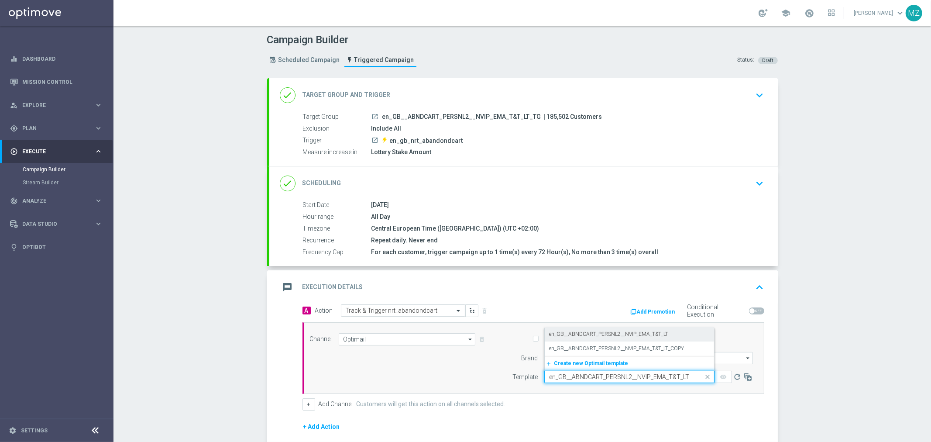
click at [594, 337] on label "en_GB__ABNDCART_PERSNL2__NVIP_EMA_T&T_LT" at bounding box center [608, 333] width 119 height 7
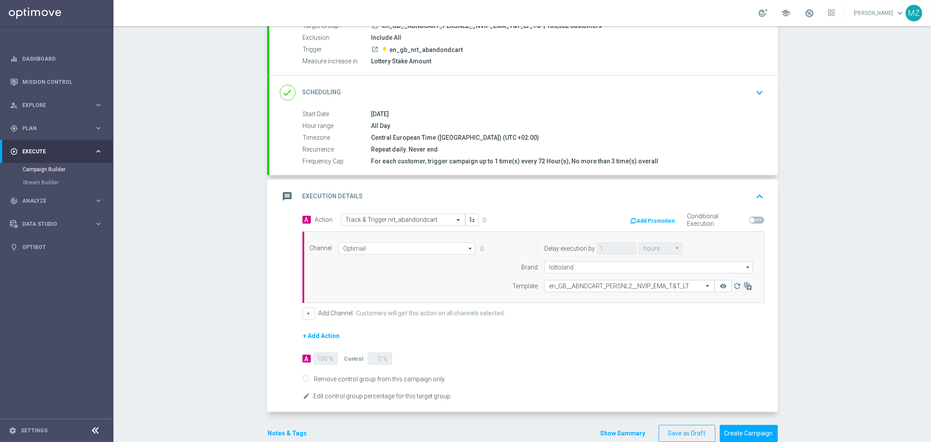
scroll to position [108, 0]
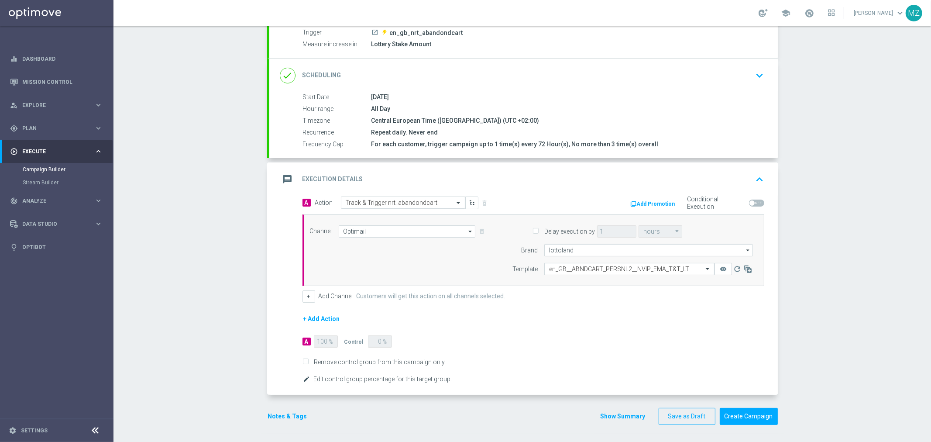
click at [305, 377] on icon "edit" at bounding box center [306, 378] width 7 height 7
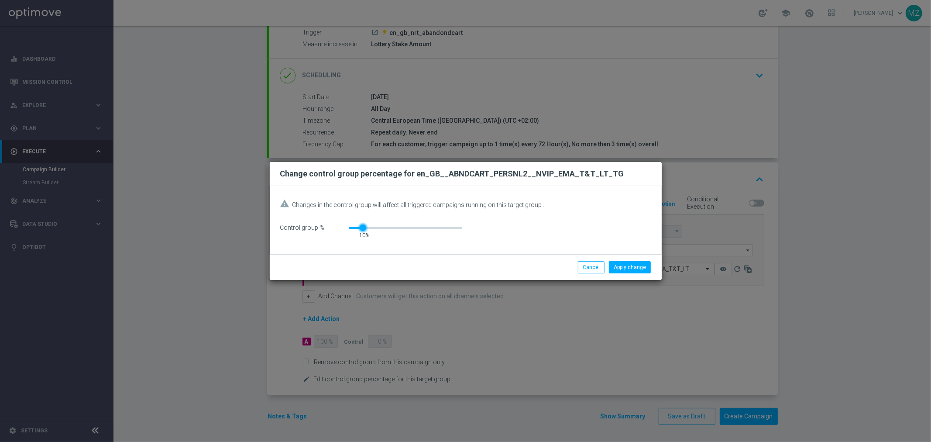
drag, startPoint x: 353, startPoint y: 228, endPoint x: 358, endPoint y: 229, distance: 5.8
click at [360, 228] on div "10" at bounding box center [363, 226] width 7 height 4
click at [647, 271] on button "Apply change" at bounding box center [630, 267] width 42 height 12
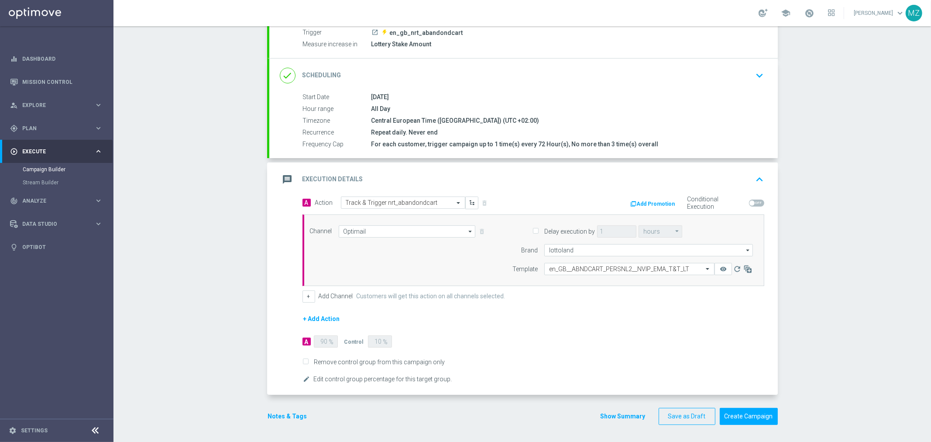
click at [284, 414] on button "Notes & Tags" at bounding box center [287, 416] width 41 height 11
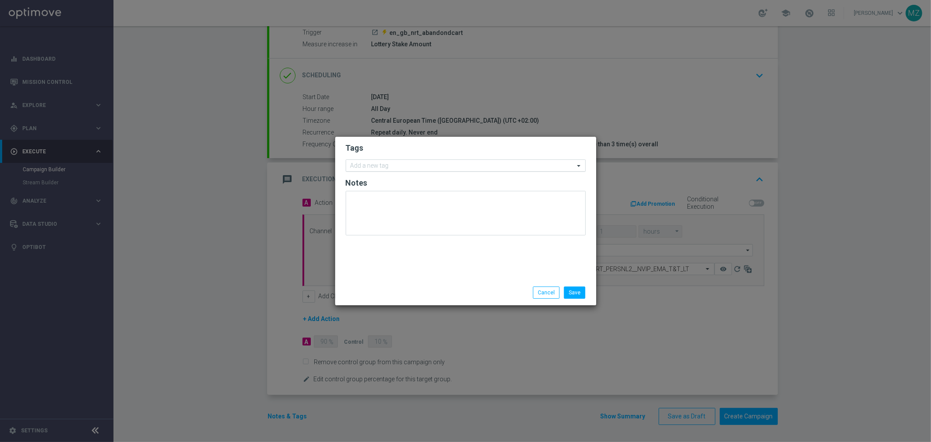
click at [381, 161] on div "Add a new tag" at bounding box center [460, 165] width 228 height 11
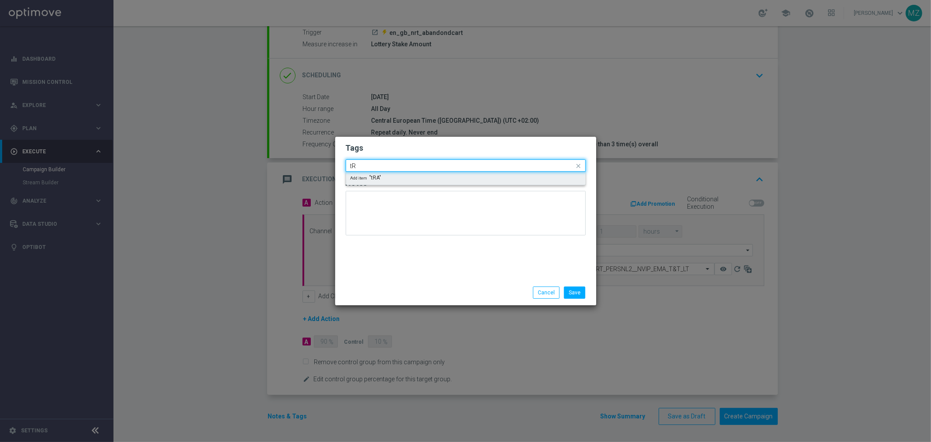
type input "t"
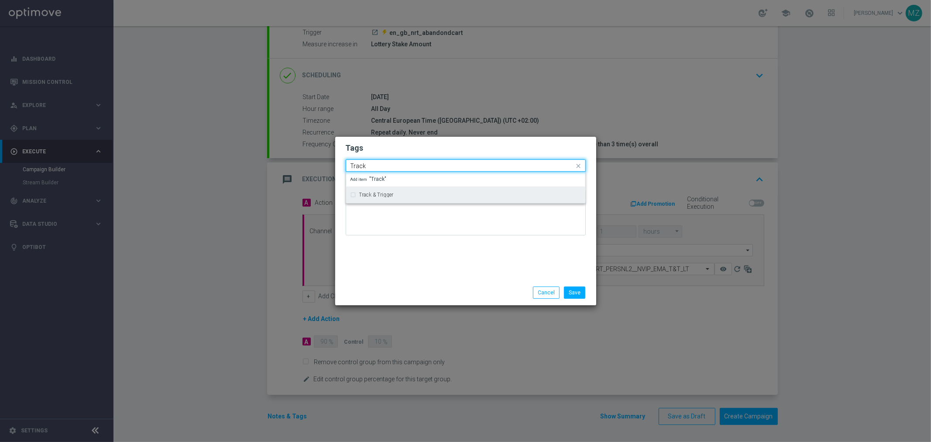
click at [385, 197] on label "Track & Trigger" at bounding box center [376, 194] width 34 height 5
type input "Track"
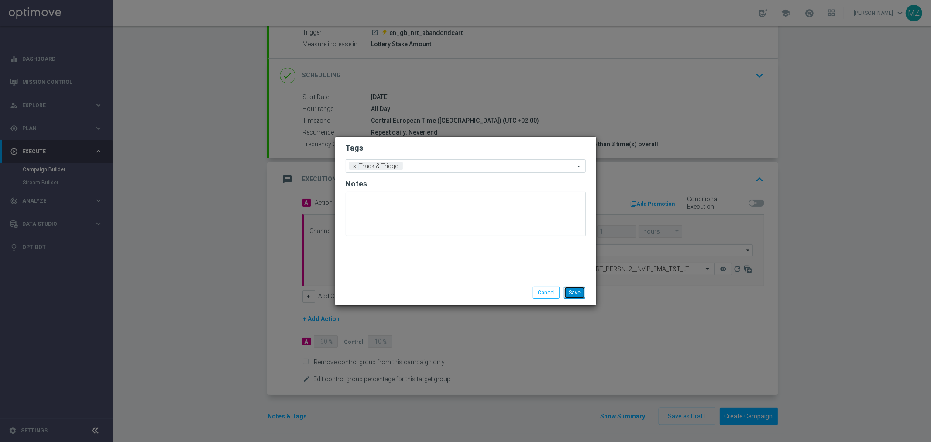
click at [572, 291] on button "Save" at bounding box center [574, 292] width 21 height 12
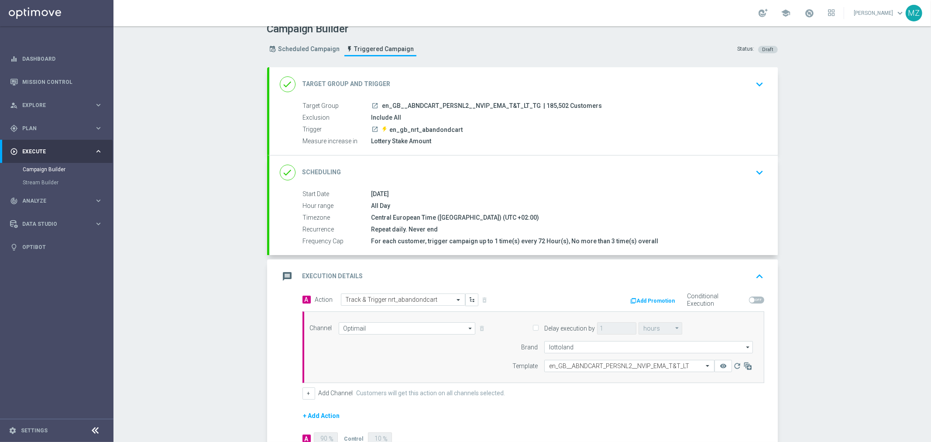
scroll to position [59, 0]
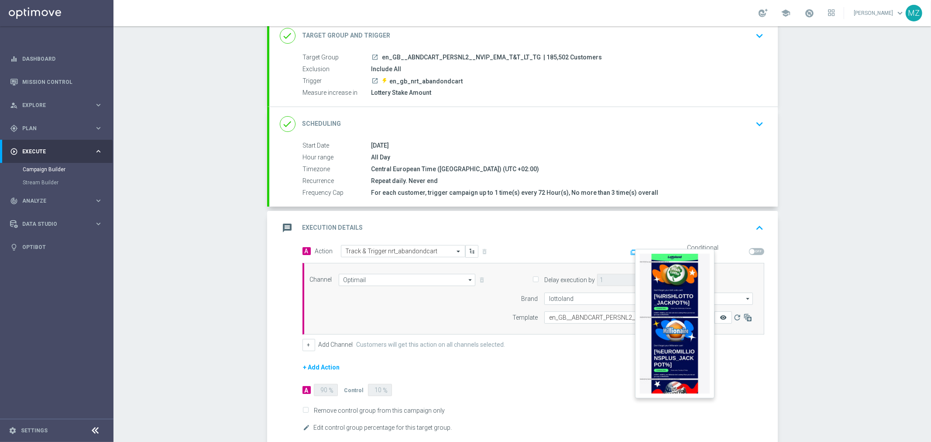
click at [719, 317] on icon "remove_red_eye" at bounding box center [722, 317] width 7 height 7
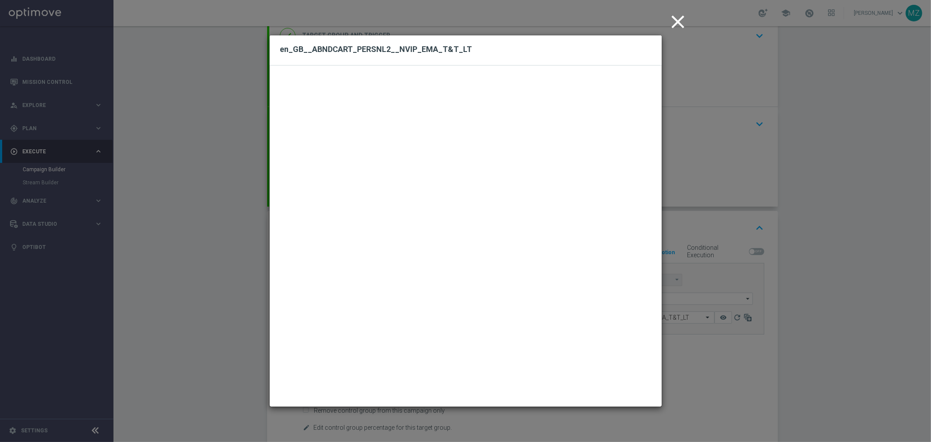
click at [681, 20] on icon "close" at bounding box center [678, 22] width 22 height 22
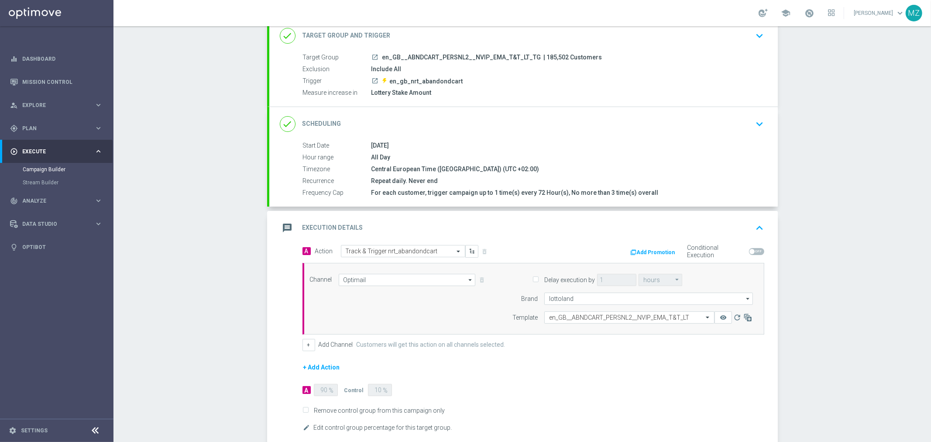
click at [755, 227] on icon "keyboard_arrow_up" at bounding box center [759, 227] width 13 height 13
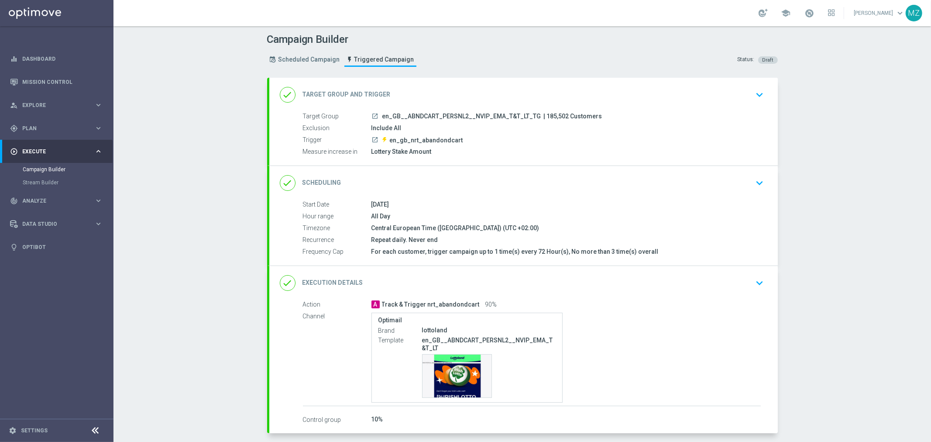
scroll to position [0, 0]
drag, startPoint x: 372, startPoint y: 251, endPoint x: 658, endPoint y: 260, distance: 286.3
click at [658, 260] on div "Start Date 29 Aug 2025 Hour range All Day Timezone Central European Time (Budap…" at bounding box center [523, 232] width 508 height 65
drag, startPoint x: 431, startPoint y: 154, endPoint x: 384, endPoint y: 149, distance: 47.4
click at [382, 149] on div "Lottery Stake Amount" at bounding box center [565, 151] width 389 height 9
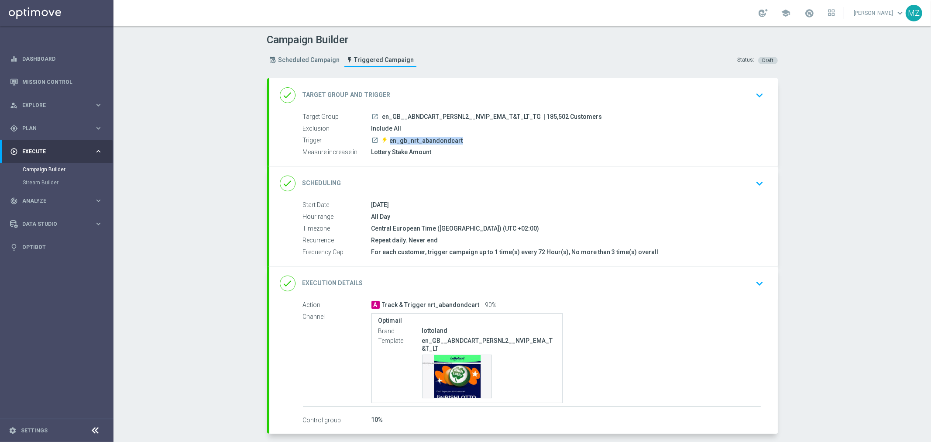
drag, startPoint x: 460, startPoint y: 137, endPoint x: 385, endPoint y: 137, distance: 74.6
click at [385, 137] on div "launch en_gb_nrt_abandondcart" at bounding box center [565, 140] width 389 height 9
drag, startPoint x: 404, startPoint y: 127, endPoint x: 365, endPoint y: 123, distance: 39.0
click at [365, 124] on div "Exclusion Include All" at bounding box center [532, 129] width 458 height 10
drag, startPoint x: 626, startPoint y: 112, endPoint x: 378, endPoint y: 116, distance: 248.7
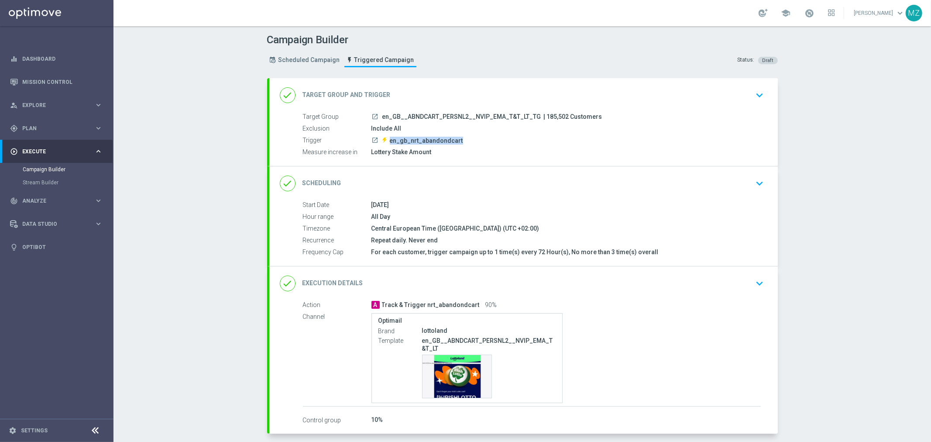
click at [378, 116] on div "launch en_GB__ABNDCART_PERSNL2__NVIP_EMA_T&T_LT_TG | 185,502 Customers" at bounding box center [565, 116] width 389 height 9
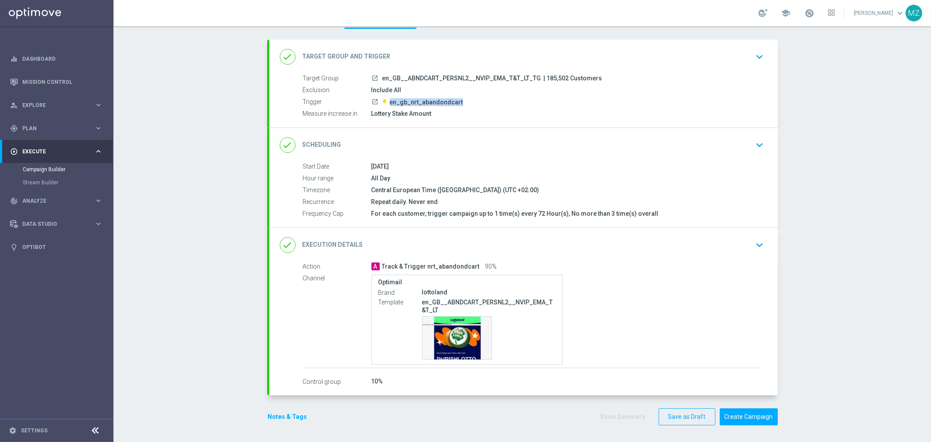
scroll to position [39, 0]
click at [749, 412] on button "Create Campaign" at bounding box center [748, 415] width 58 height 17
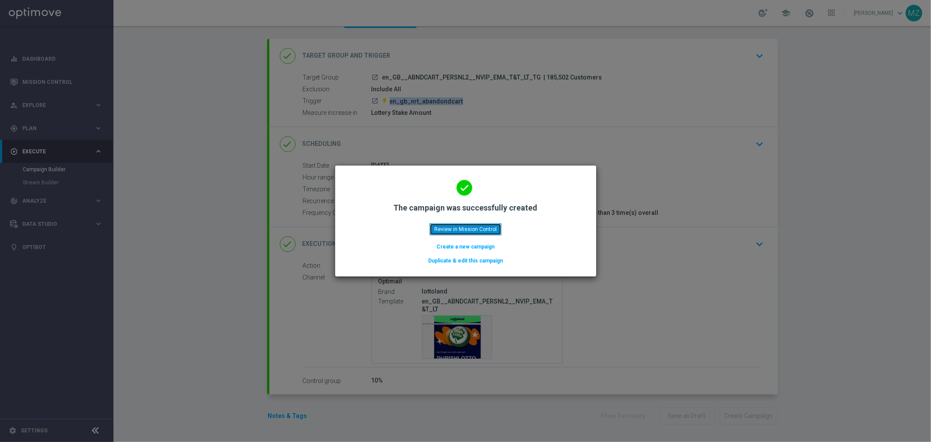
click at [461, 229] on button "Review in Mission Control" at bounding box center [465, 229] width 72 height 12
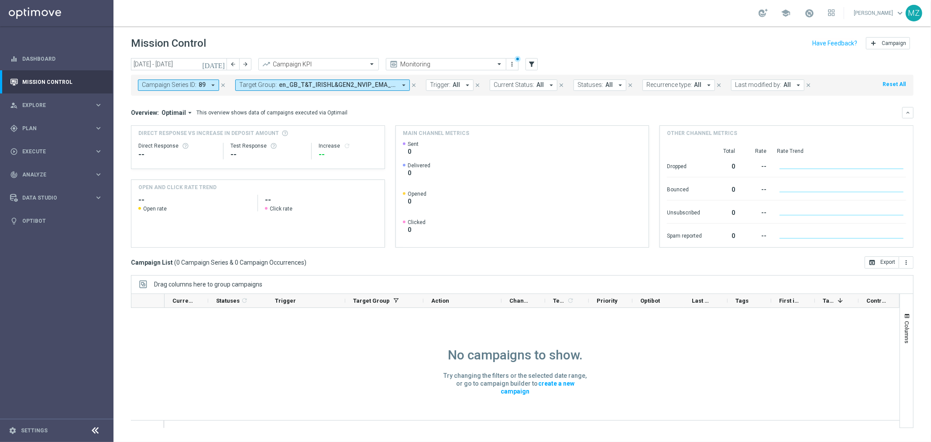
click at [414, 85] on icon "close" at bounding box center [414, 85] width 6 height 6
